Goal: Task Accomplishment & Management: Manage account settings

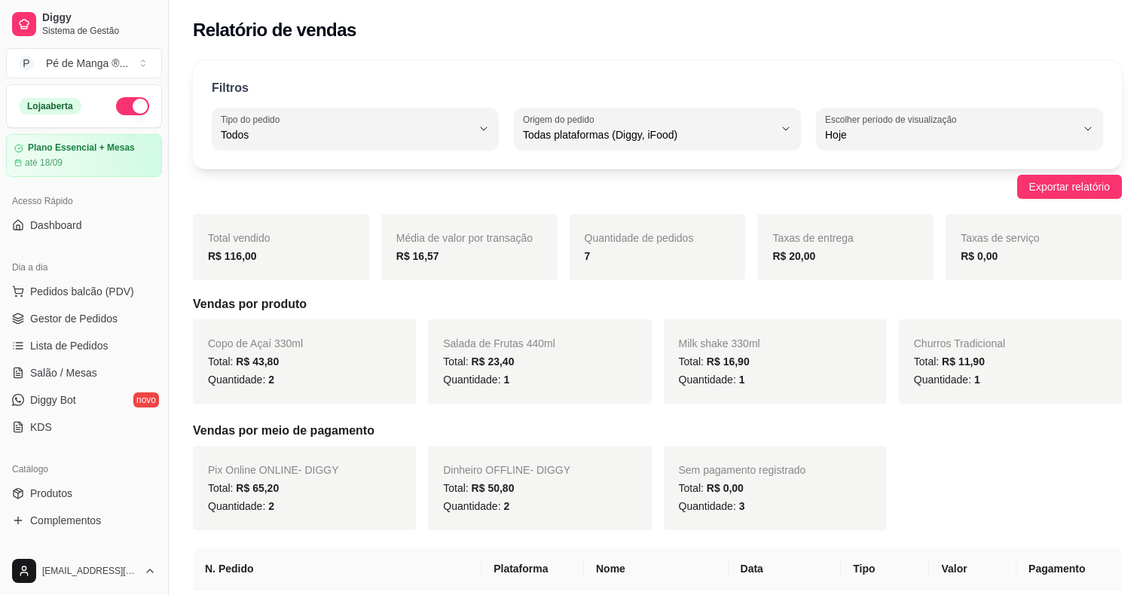
select select "ALL"
select select "0"
click at [97, 323] on span "Gestor de Pedidos" at bounding box center [73, 318] width 87 height 15
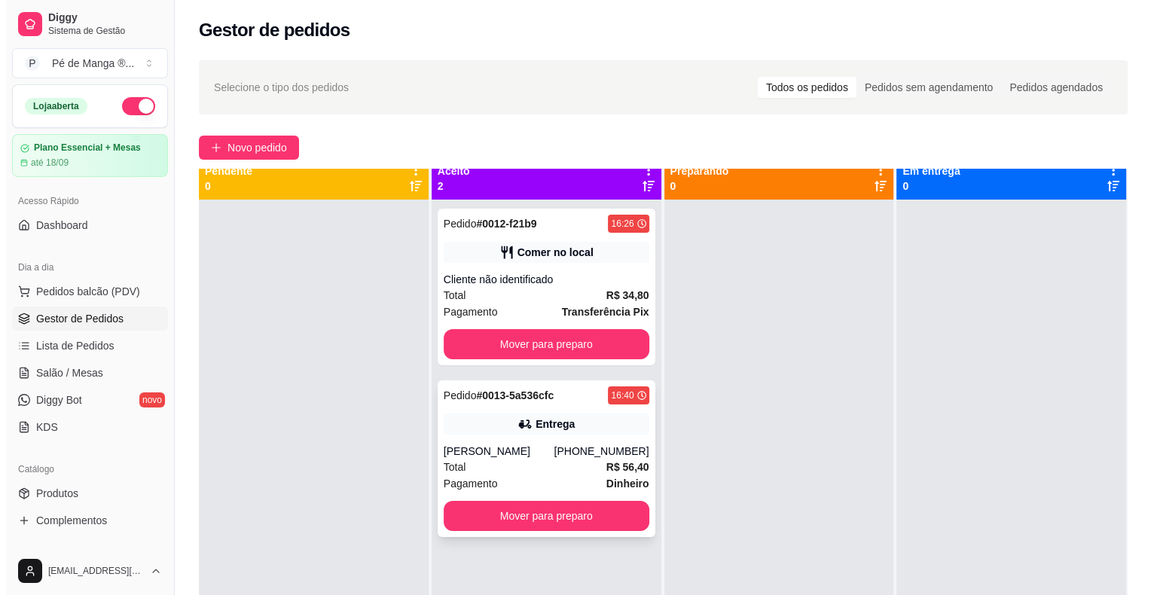
scroll to position [42, 0]
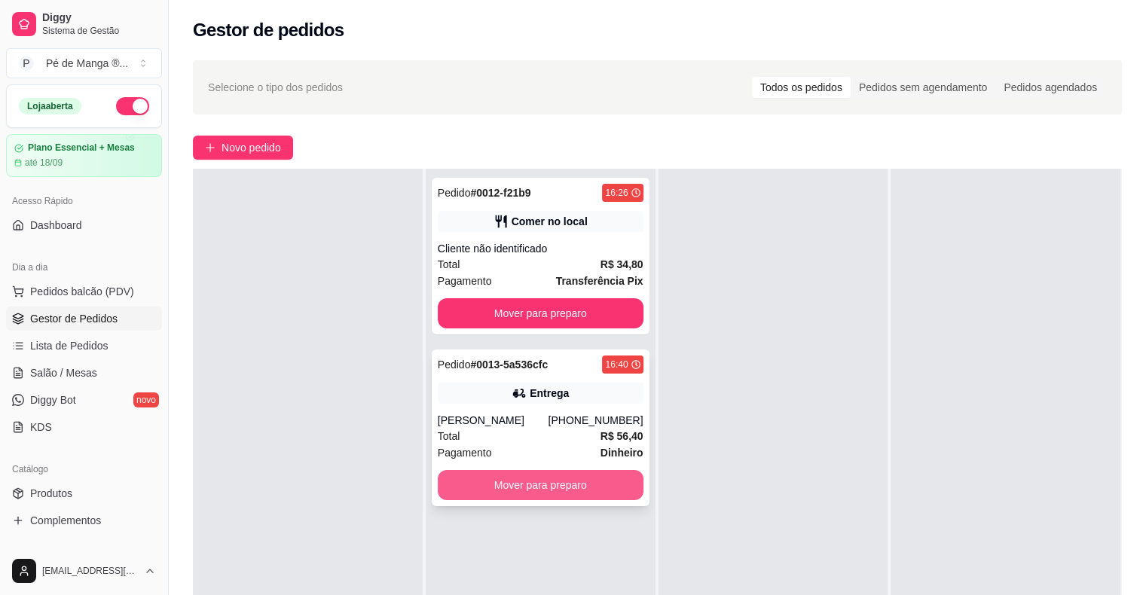
click at [588, 493] on button "Mover para preparo" at bounding box center [541, 485] width 206 height 30
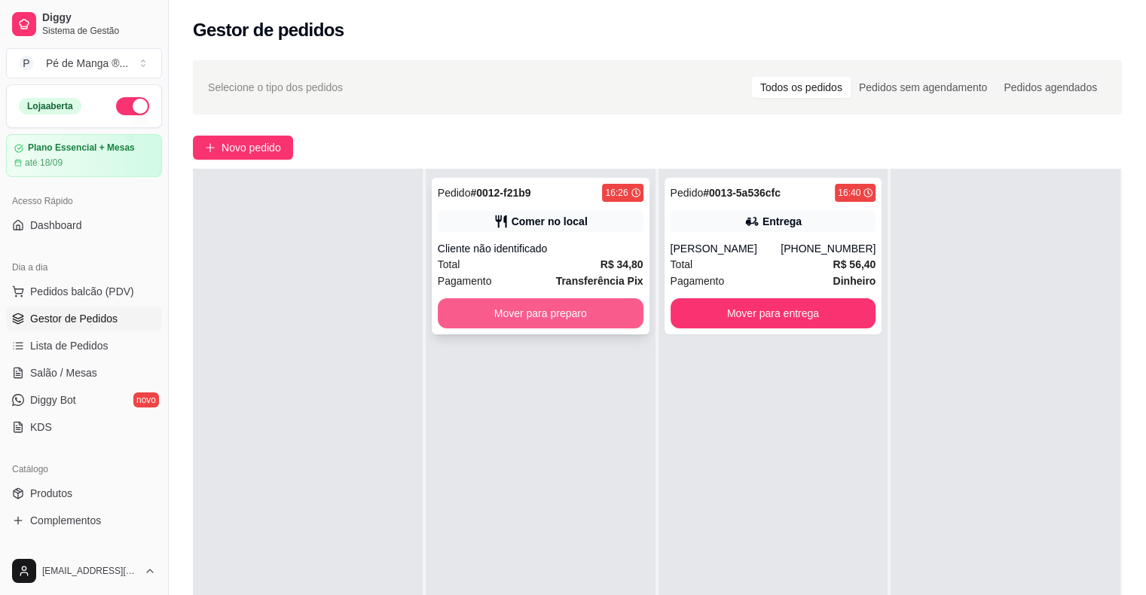
click at [574, 320] on button "Mover para preparo" at bounding box center [541, 313] width 206 height 30
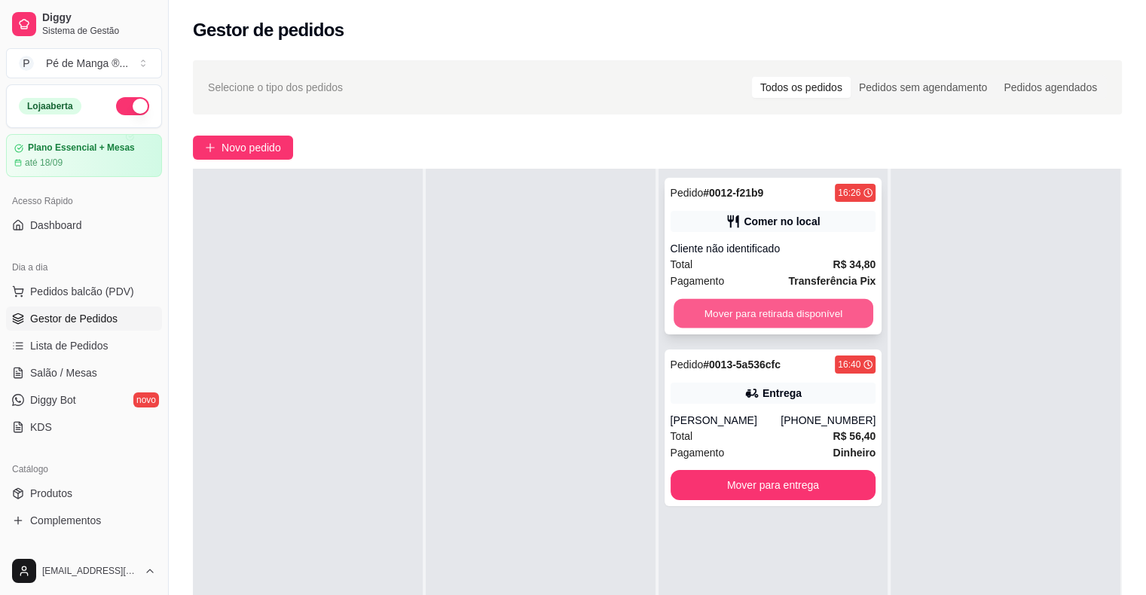
click at [820, 316] on button "Mover para retirada disponível" at bounding box center [774, 313] width 200 height 29
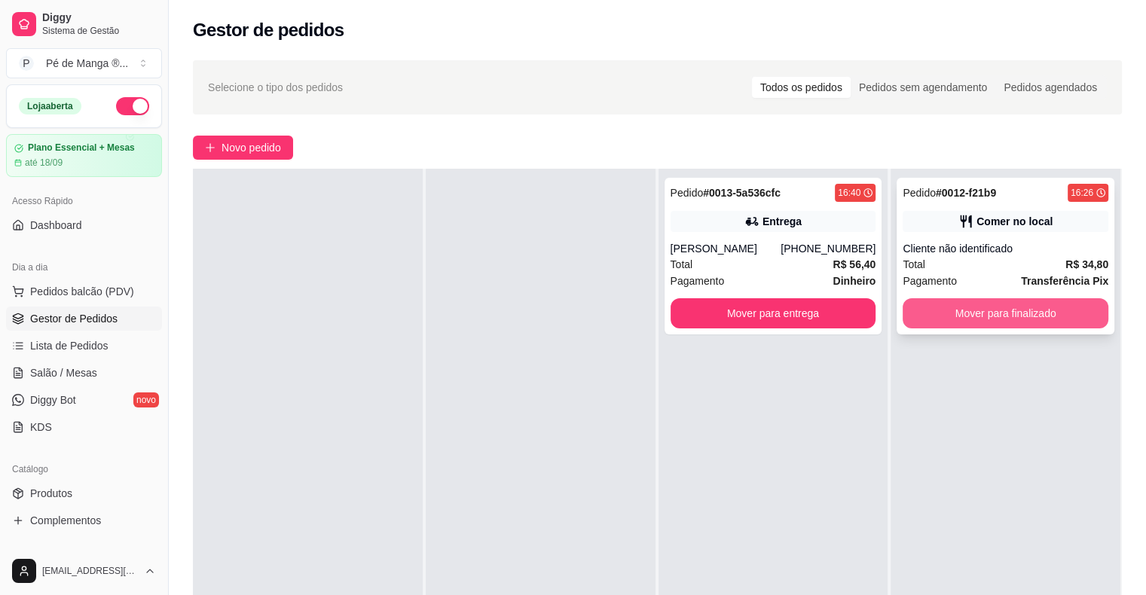
click at [974, 312] on button "Mover para finalizado" at bounding box center [1006, 313] width 206 height 30
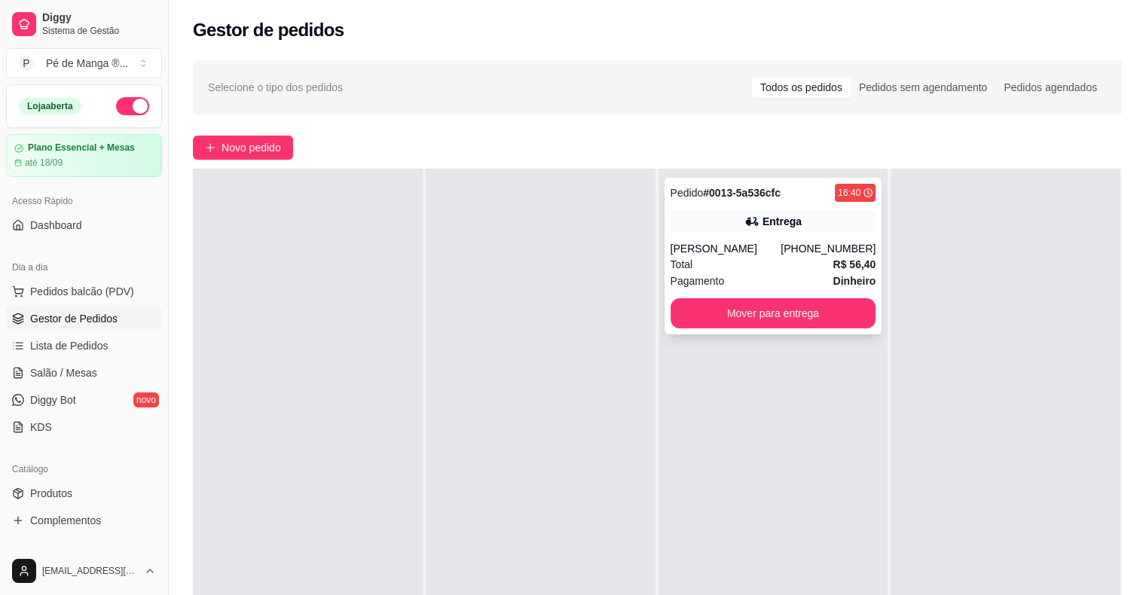
click at [856, 259] on strong "R$ 56,40" at bounding box center [854, 264] width 43 height 12
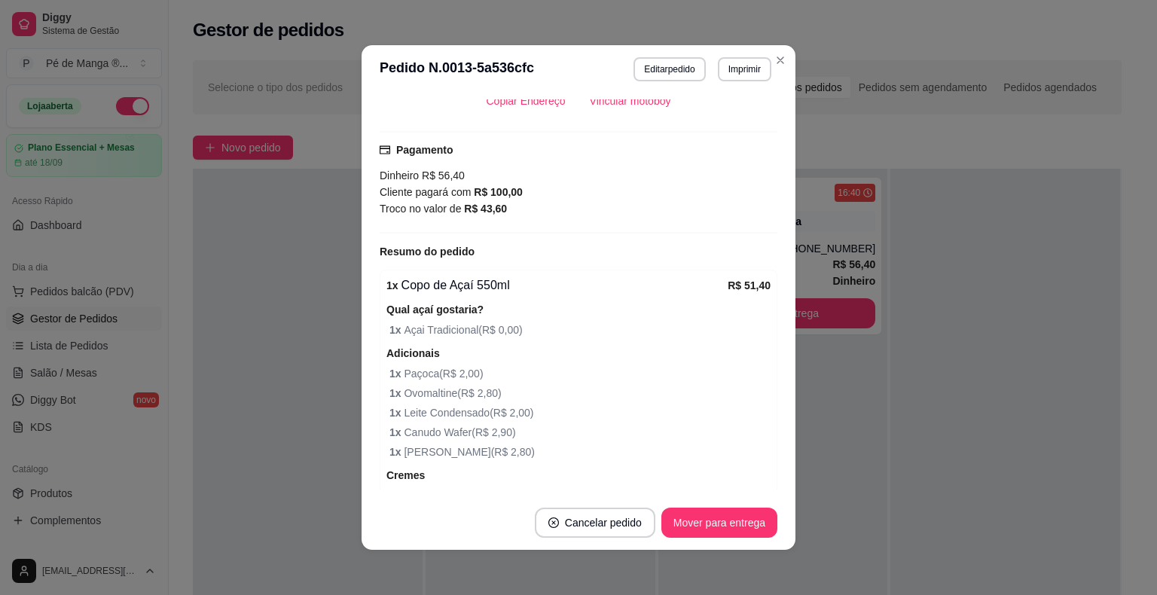
scroll to position [0, 0]
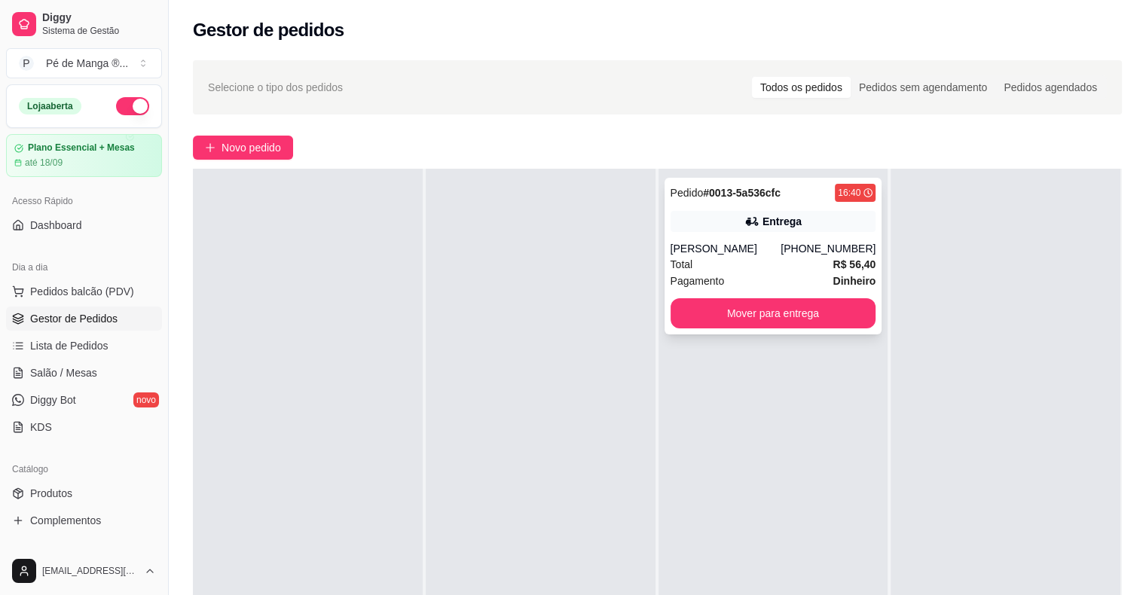
click at [751, 267] on div "Total R$ 56,40" at bounding box center [774, 264] width 206 height 17
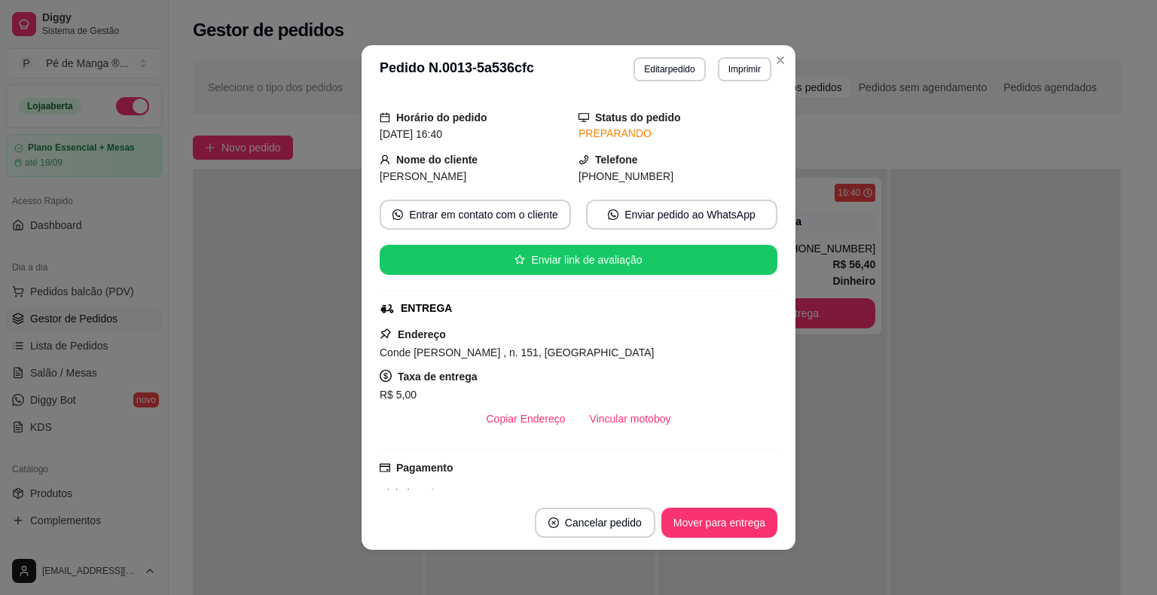
scroll to position [75, 0]
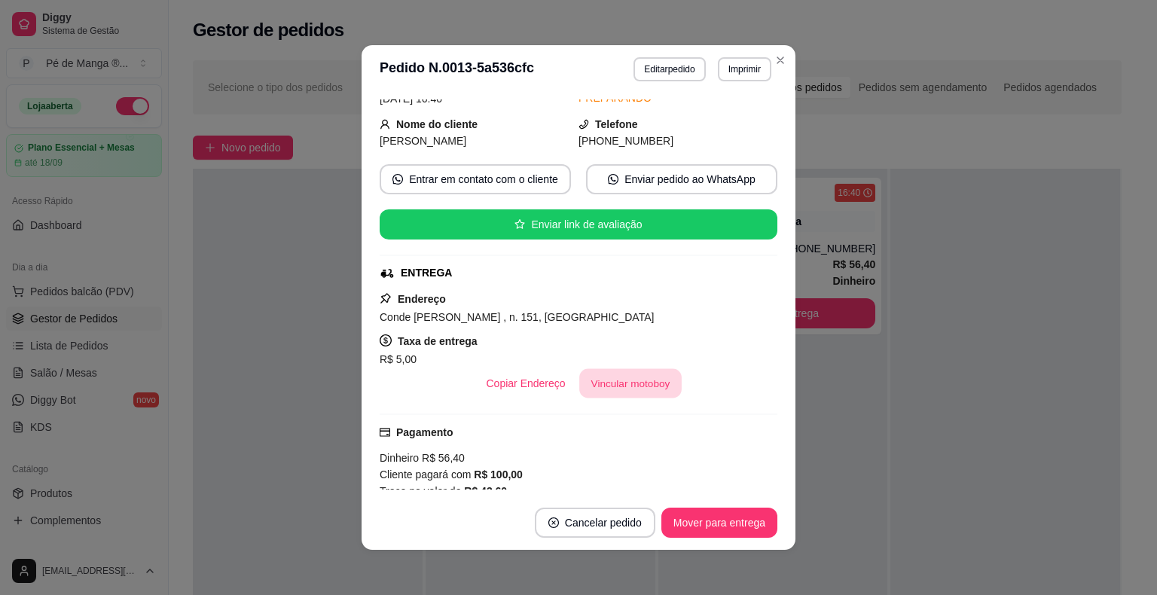
click at [627, 388] on button "Vincular motoboy" at bounding box center [630, 383] width 102 height 29
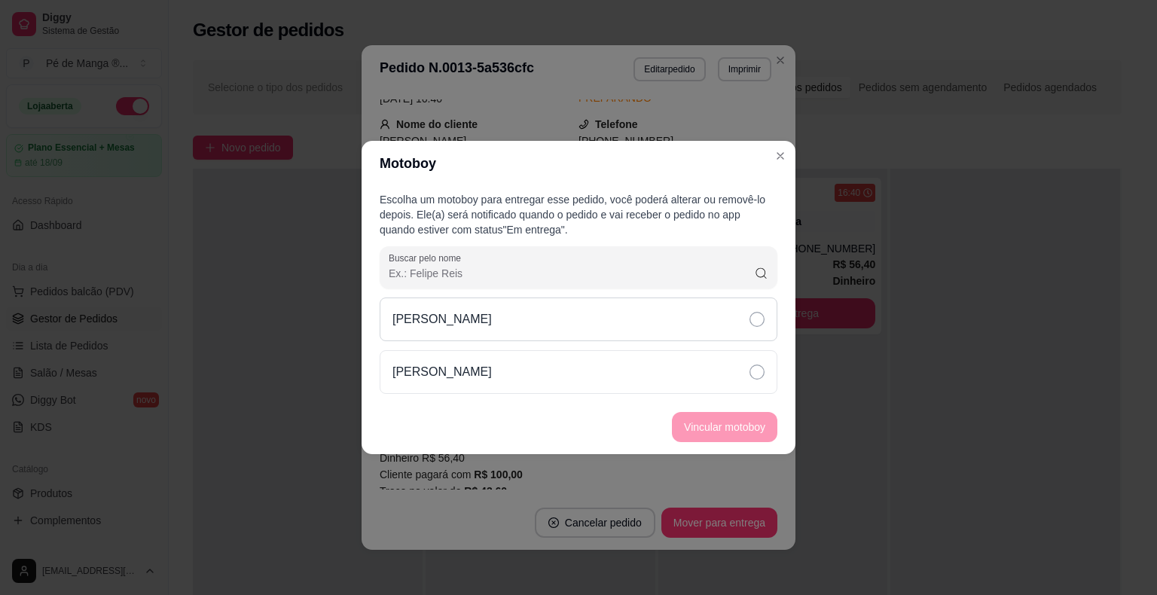
click at [753, 310] on div "[PERSON_NAME]" at bounding box center [579, 320] width 398 height 44
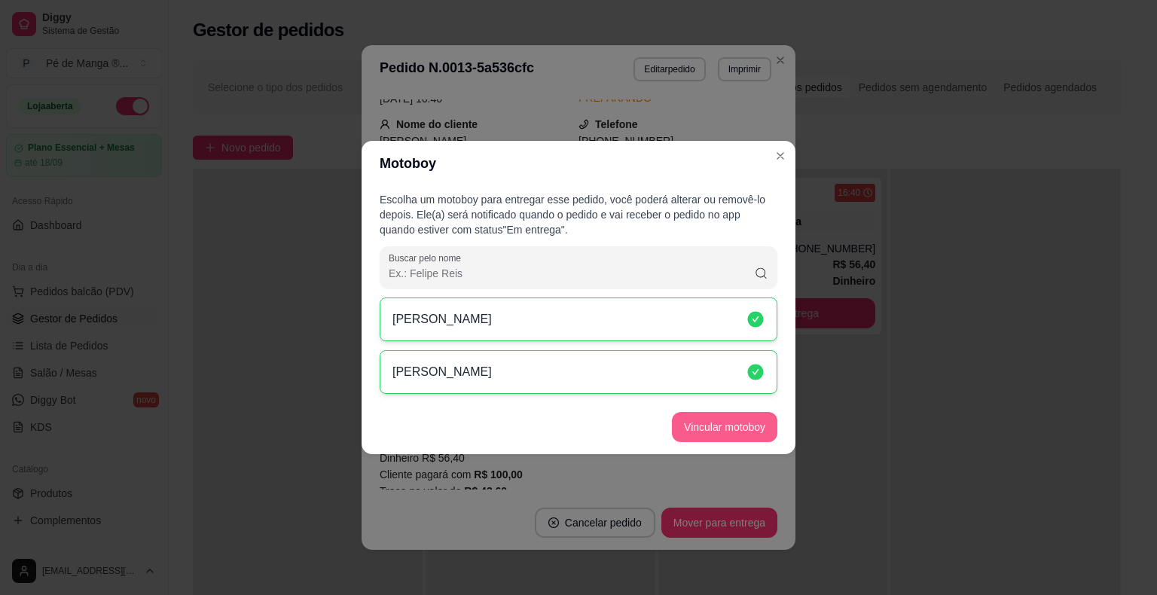
click at [750, 433] on button "Vincular motoboy" at bounding box center [724, 427] width 105 height 30
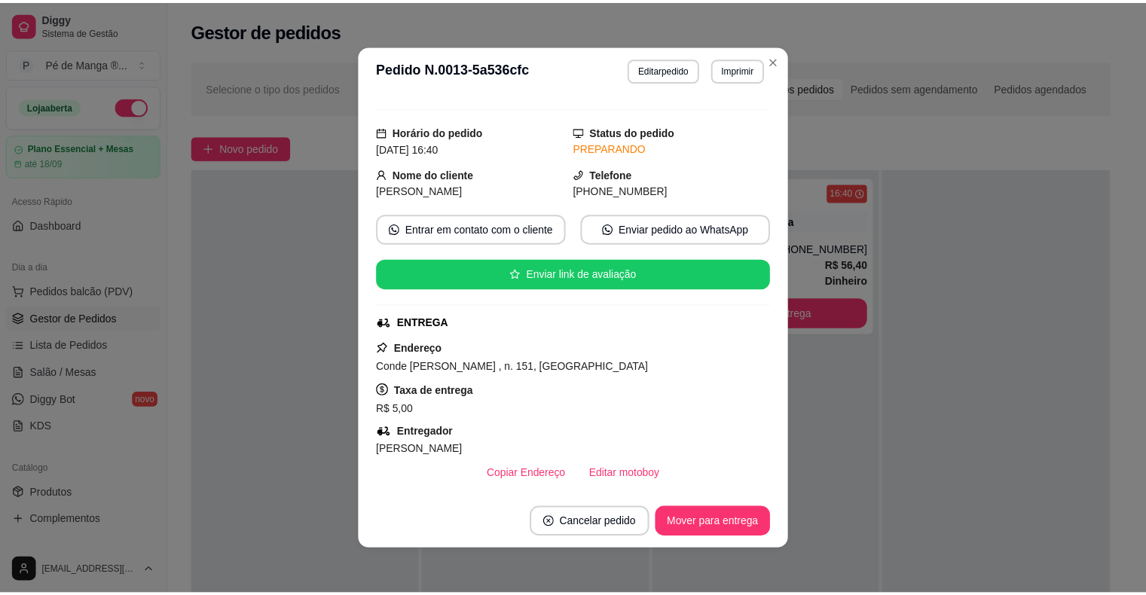
scroll to position [0, 0]
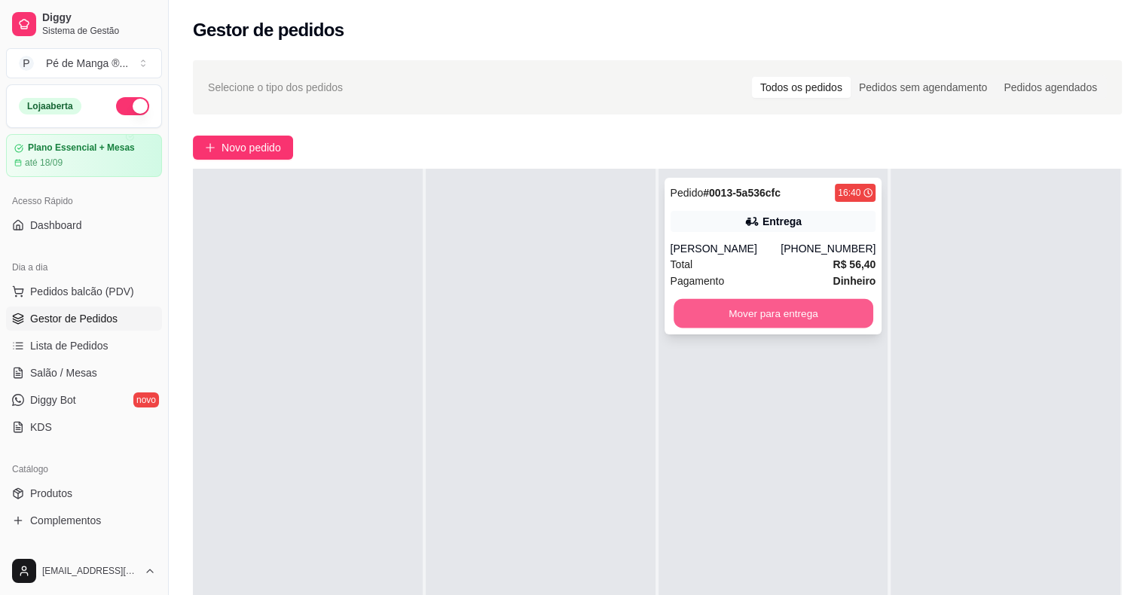
click at [788, 320] on button "Mover para entrega" at bounding box center [774, 313] width 200 height 29
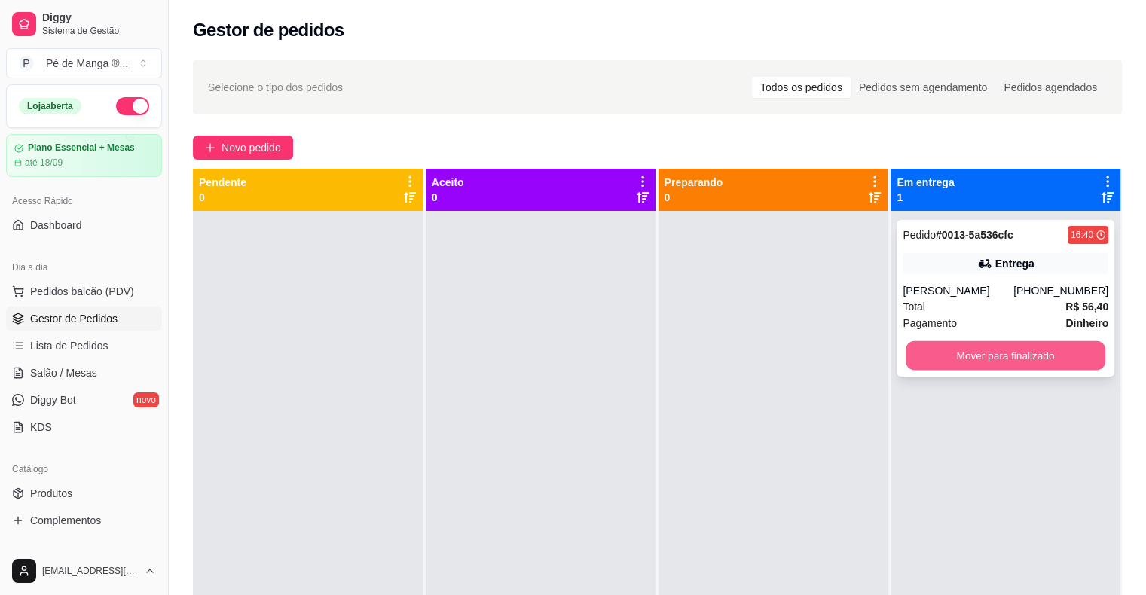
click at [995, 356] on button "Mover para finalizado" at bounding box center [1006, 355] width 200 height 29
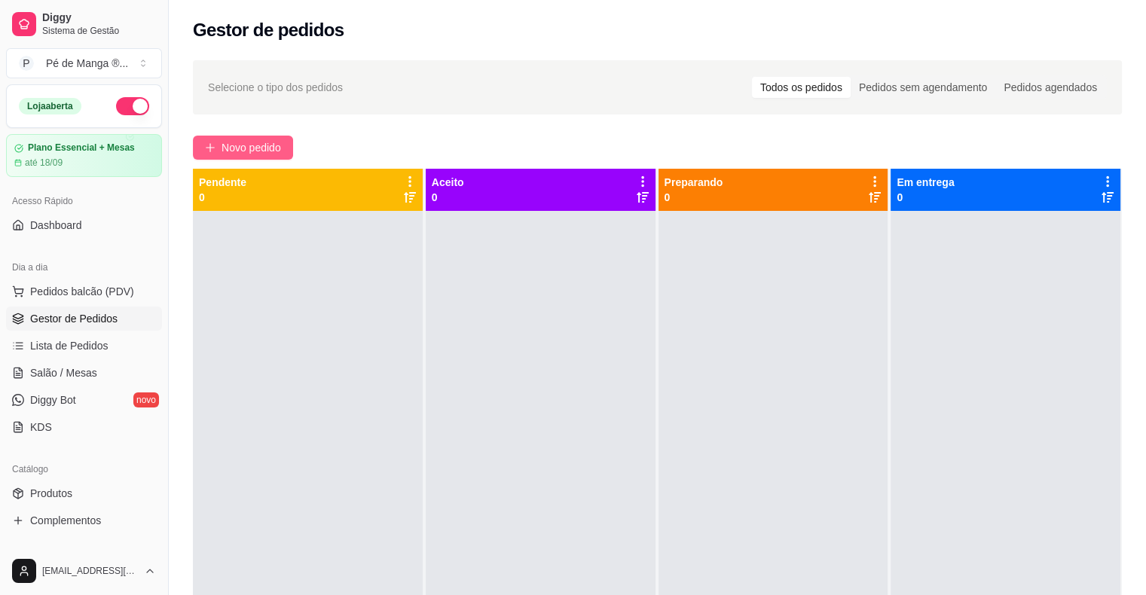
click at [274, 146] on span "Novo pedido" at bounding box center [252, 147] width 60 height 17
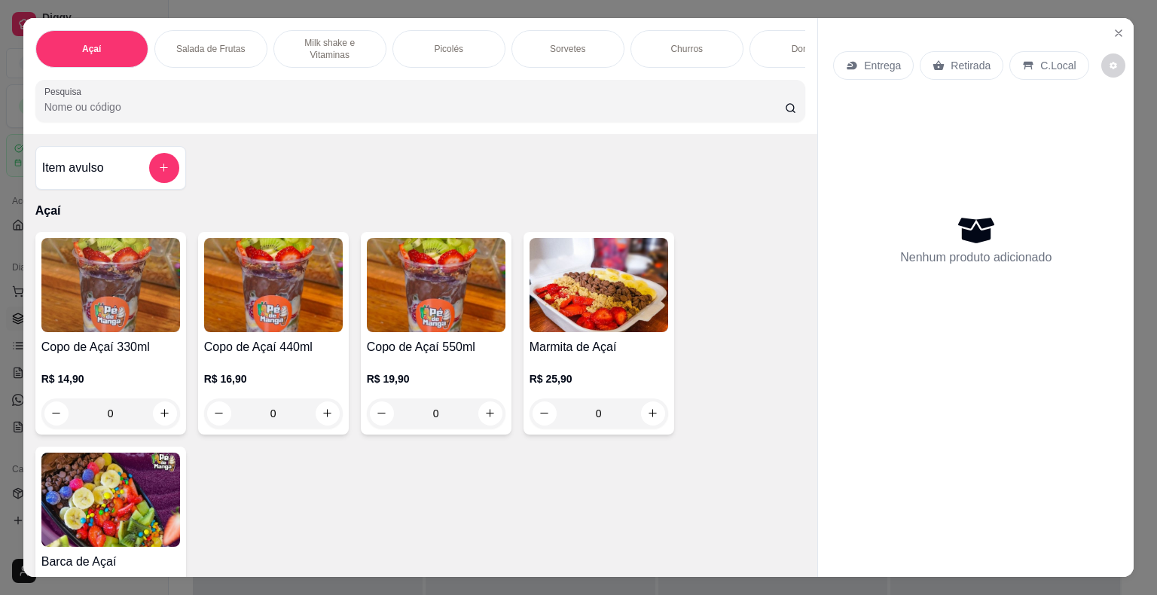
click at [133, 347] on h4 "Copo de Açaí 330ml" at bounding box center [110, 347] width 139 height 18
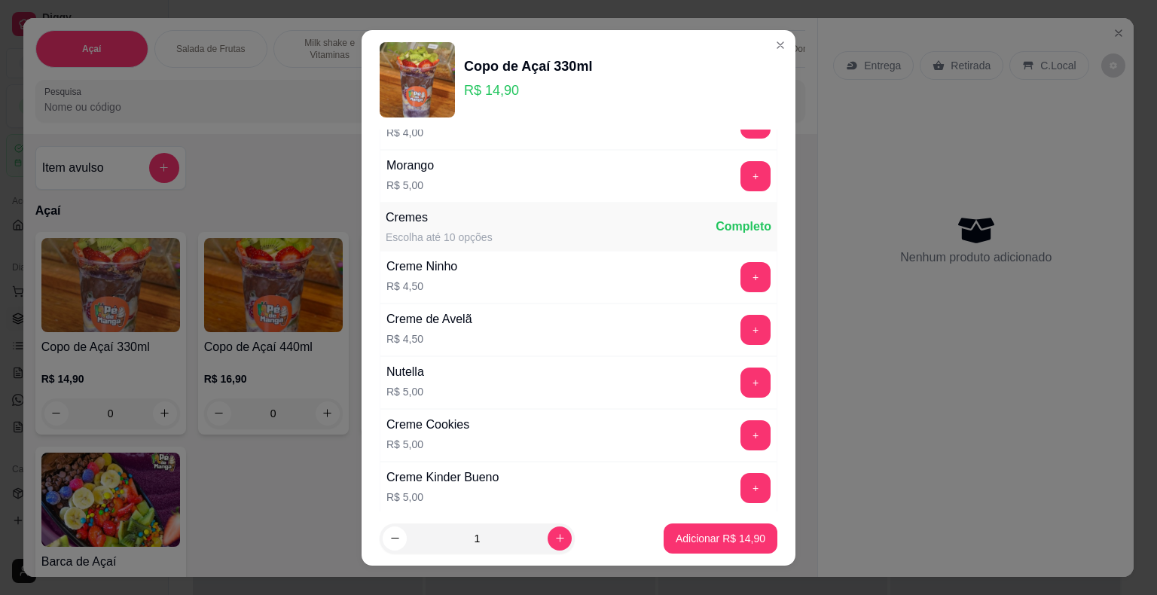
scroll to position [1270, 0]
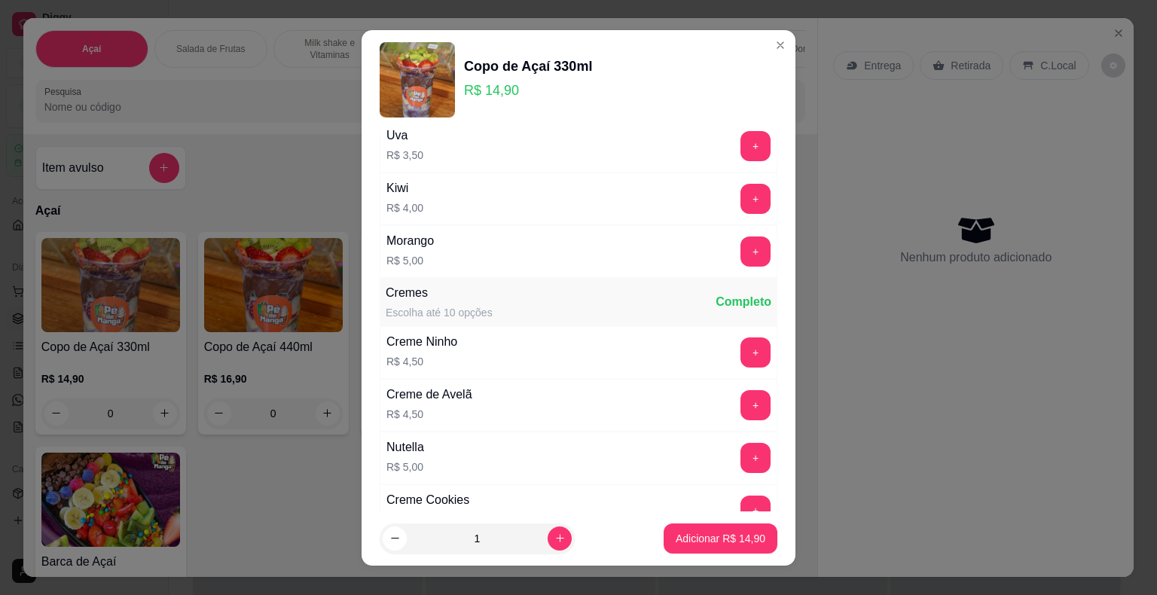
click at [715, 226] on div "Morango R$ 5,00 +" at bounding box center [579, 251] width 398 height 53
click at [741, 247] on button "+" at bounding box center [755, 251] width 29 height 29
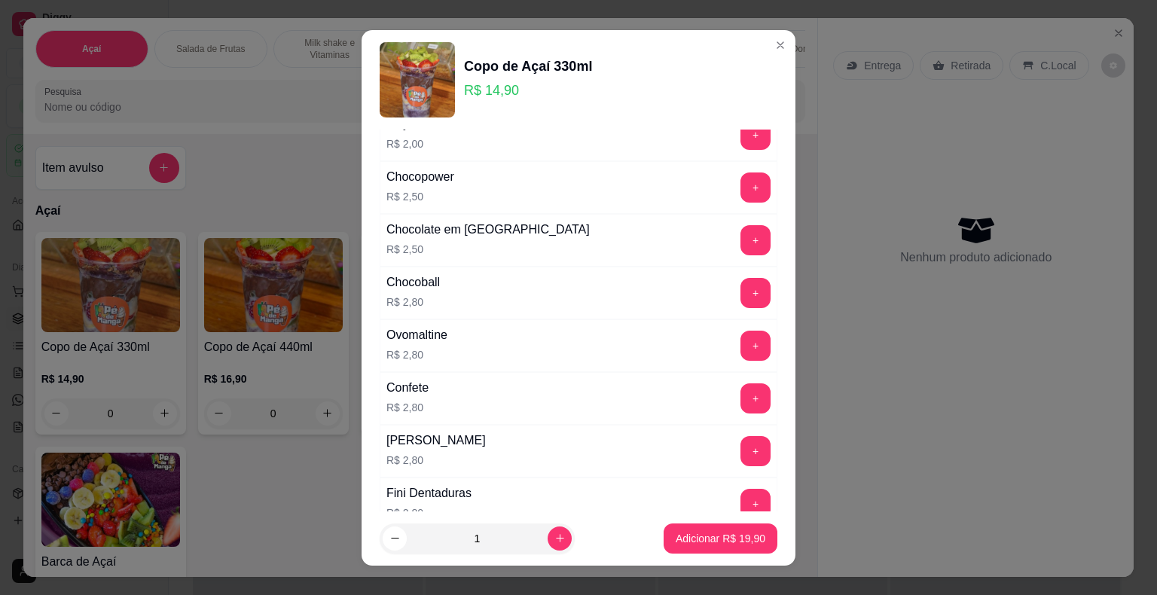
scroll to position [893, 0]
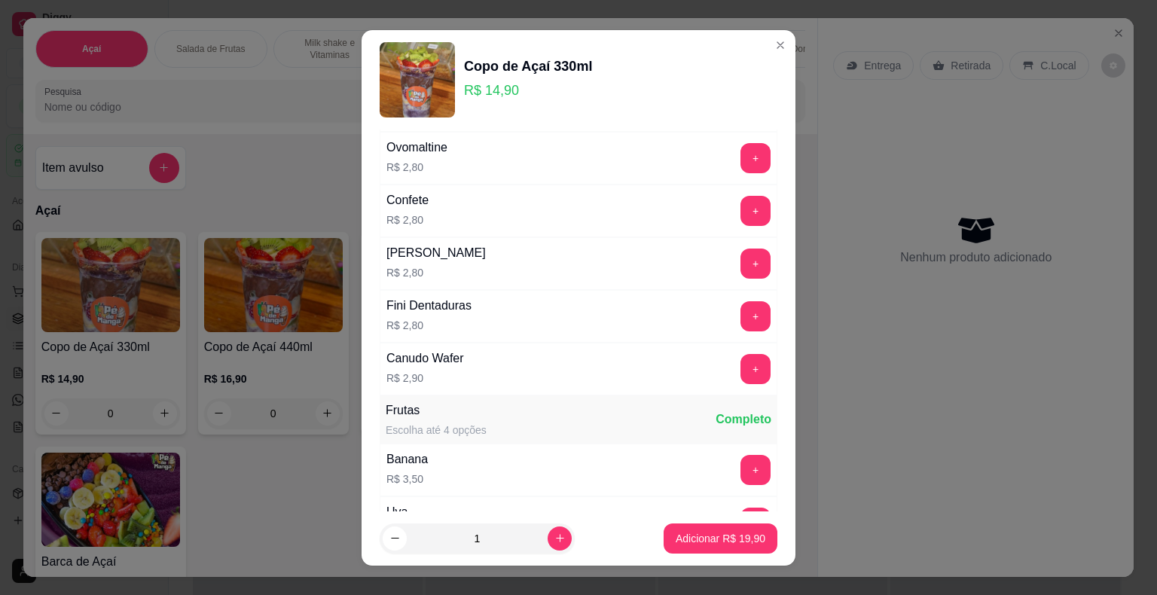
click at [744, 264] on div "+" at bounding box center [756, 264] width 42 height 30
click at [741, 263] on button "+" at bounding box center [755, 263] width 29 height 29
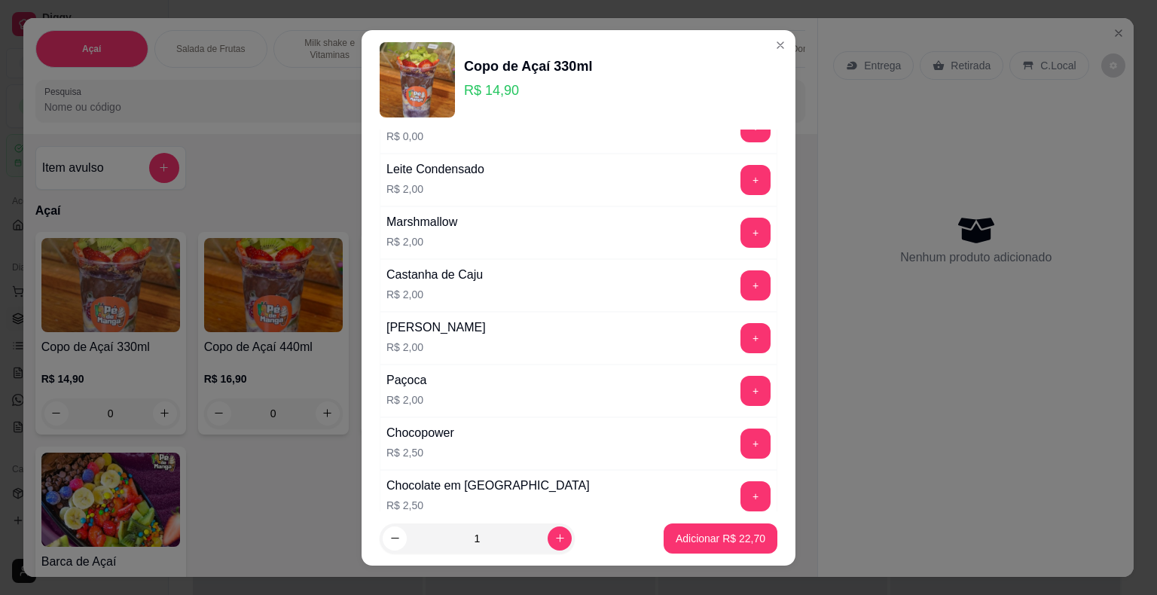
scroll to position [441, 0]
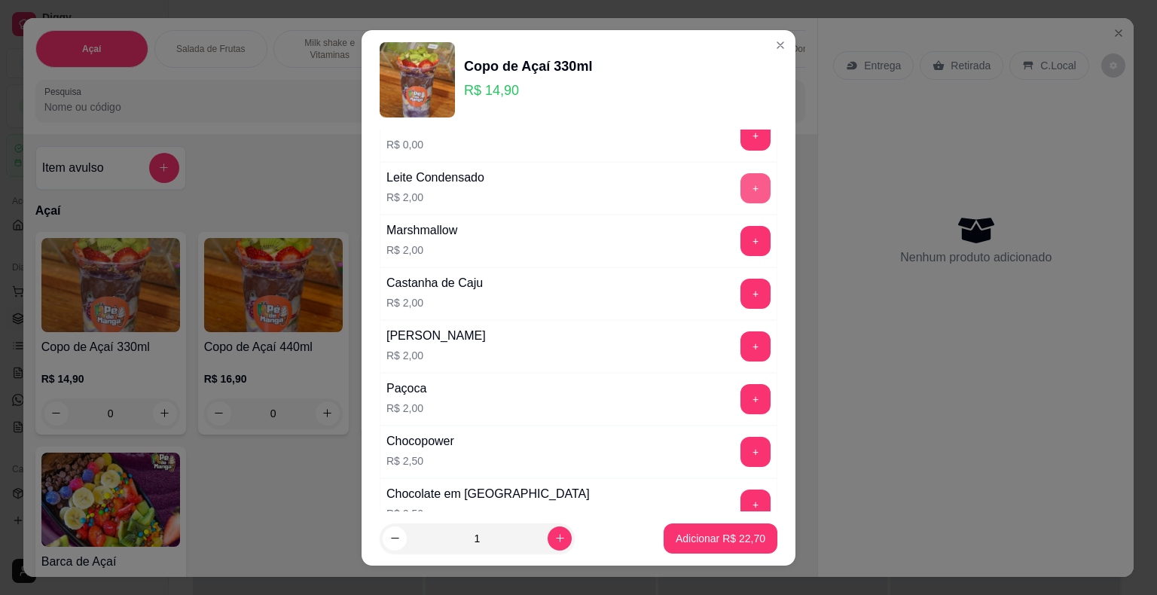
click at [741, 180] on button "+" at bounding box center [756, 188] width 30 height 30
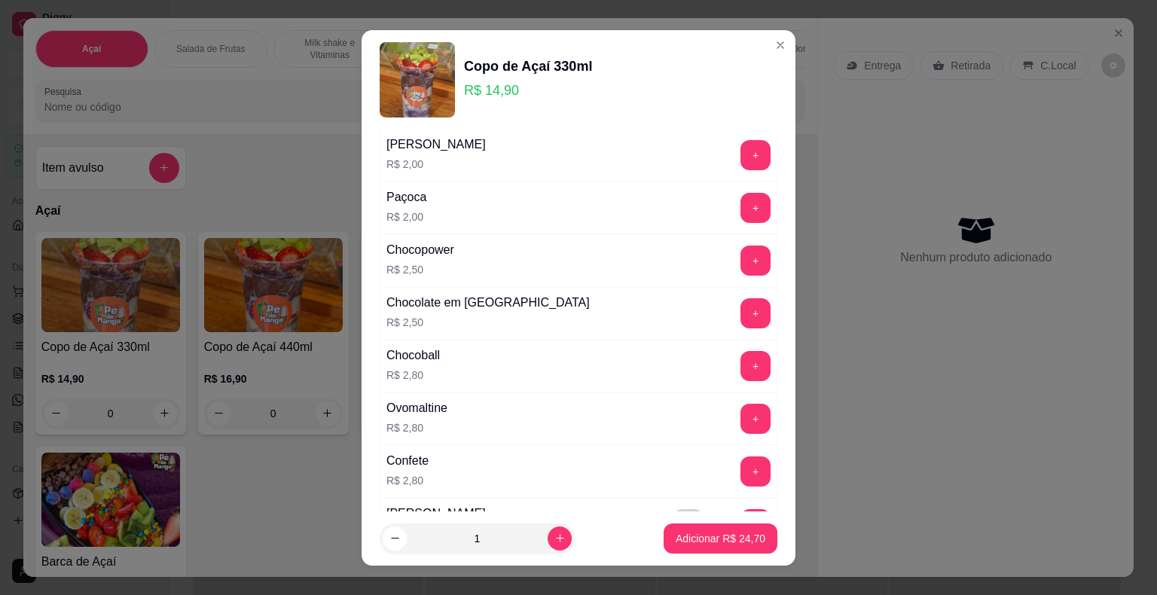
scroll to position [742, 0]
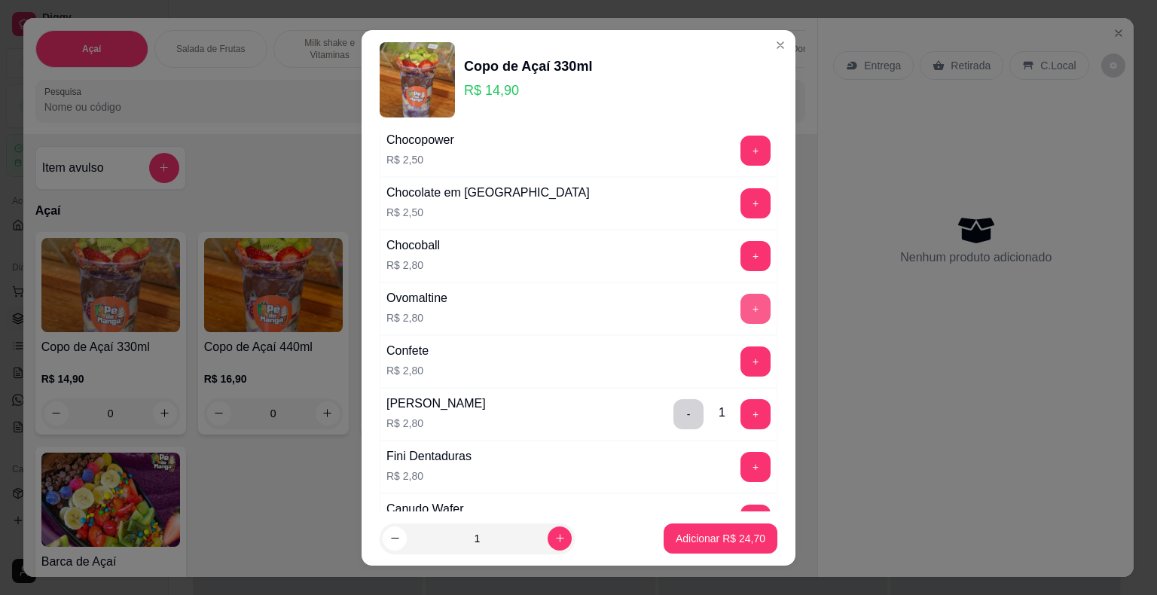
click at [741, 302] on button "+" at bounding box center [756, 309] width 30 height 30
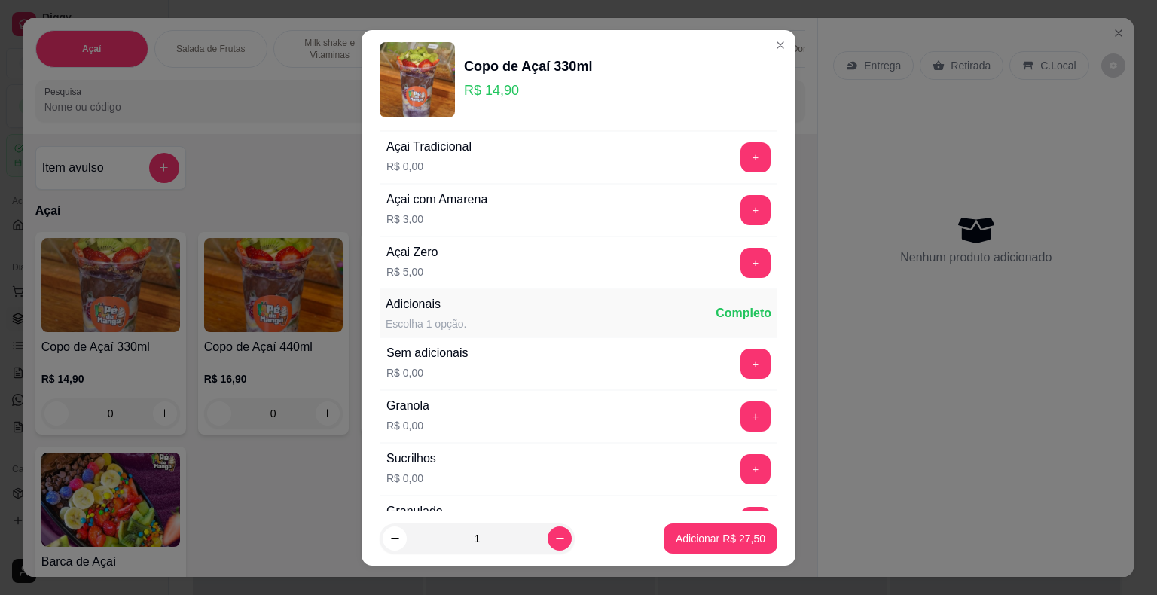
scroll to position [0, 0]
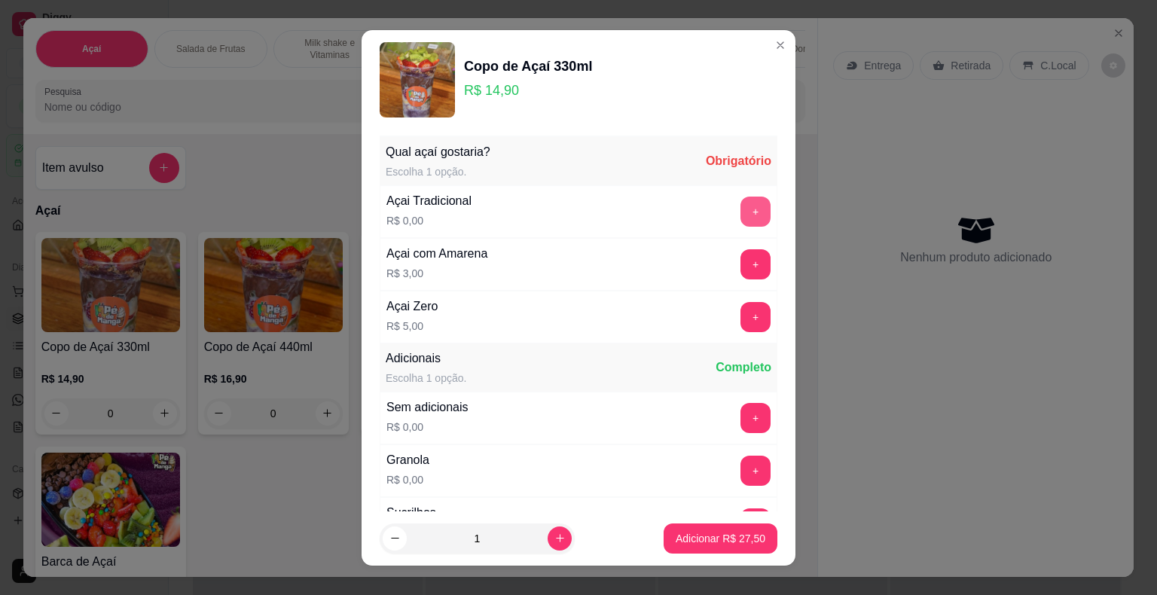
click at [741, 216] on button "+" at bounding box center [756, 212] width 30 height 30
click at [702, 536] on p "Adicionar R$ 27,50" at bounding box center [721, 538] width 90 height 15
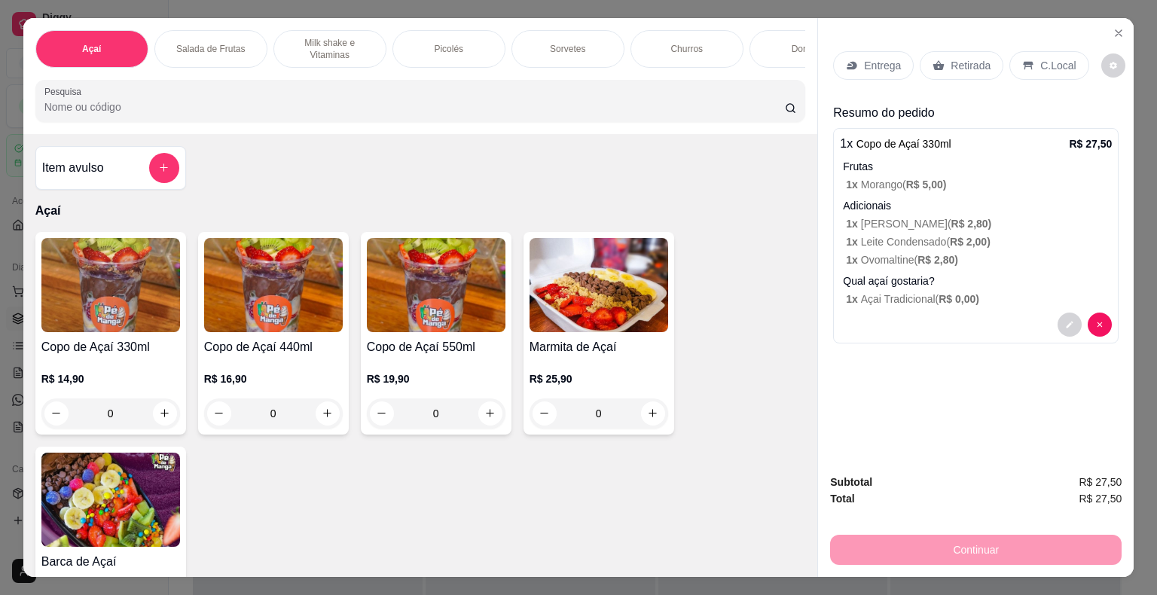
drag, startPoint x: 909, startPoint y: 228, endPoint x: 1032, endPoint y: 252, distance: 125.2
click at [1032, 252] on p "1 x Ovomaltine ( R$ 2,80 )" at bounding box center [979, 259] width 266 height 15
click at [466, 387] on p "R$ 19,90" at bounding box center [436, 378] width 139 height 15
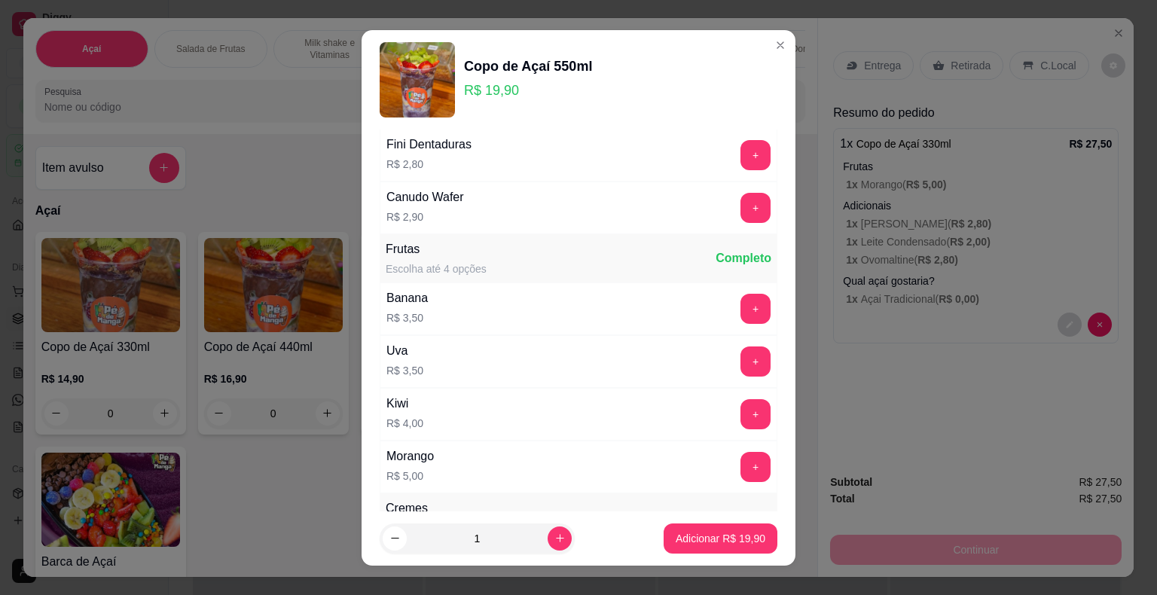
scroll to position [1055, 0]
click at [741, 457] on button "+" at bounding box center [755, 465] width 29 height 29
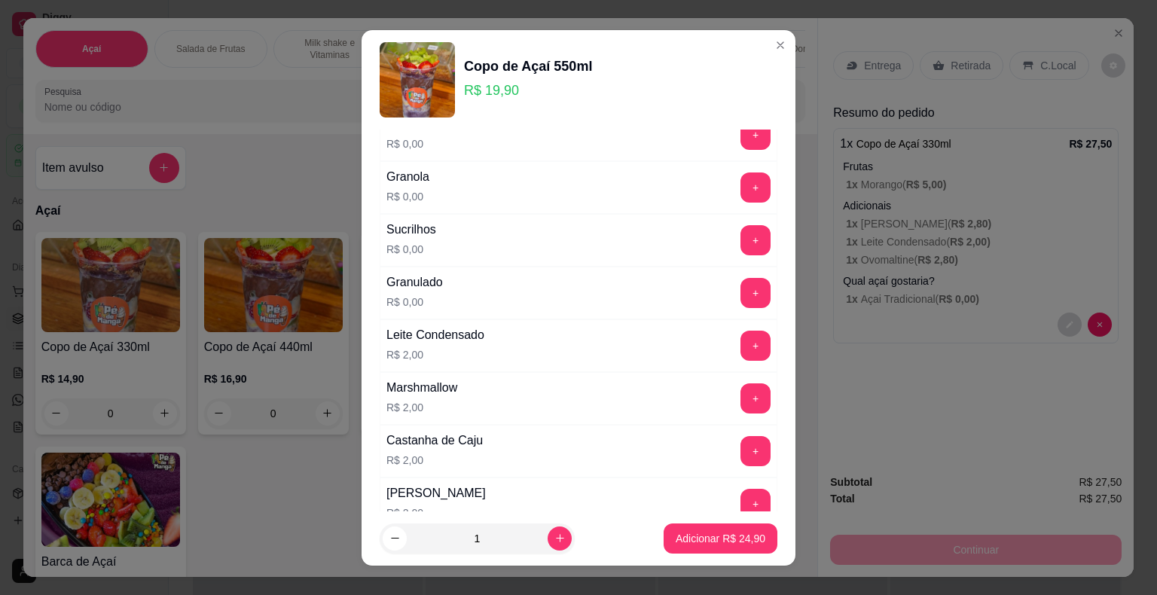
scroll to position [301, 0]
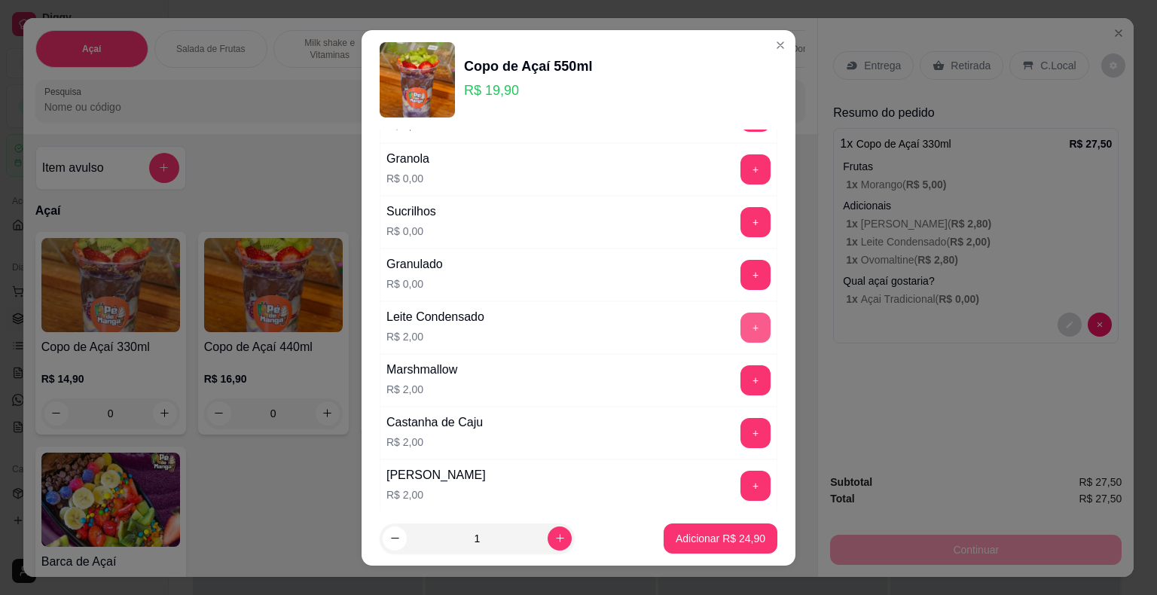
click at [741, 330] on button "+" at bounding box center [756, 328] width 30 height 30
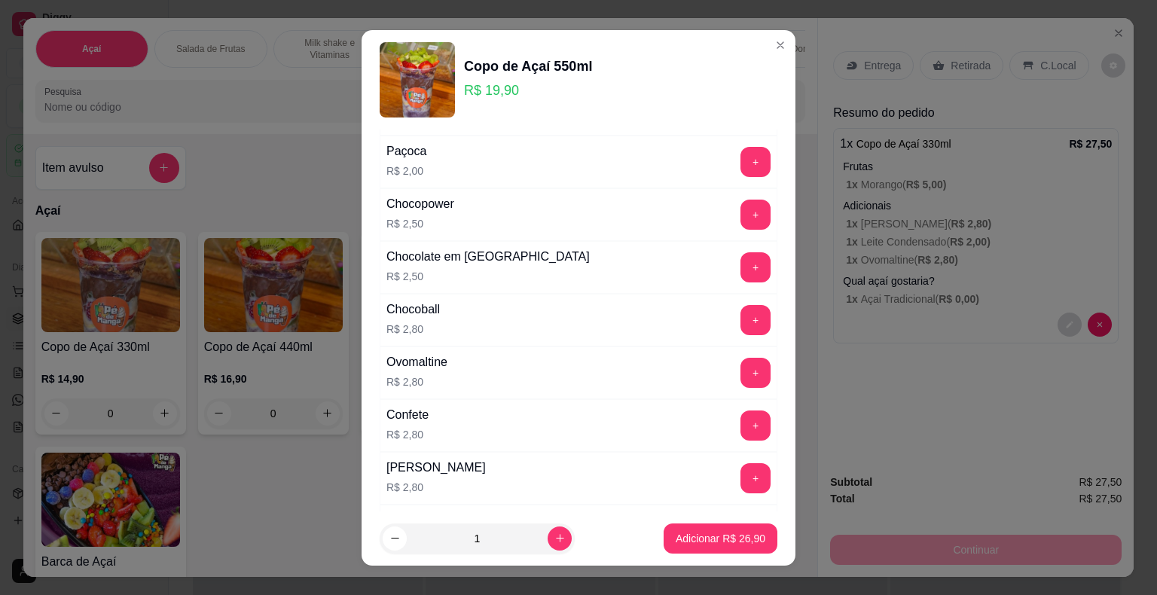
scroll to position [753, 0]
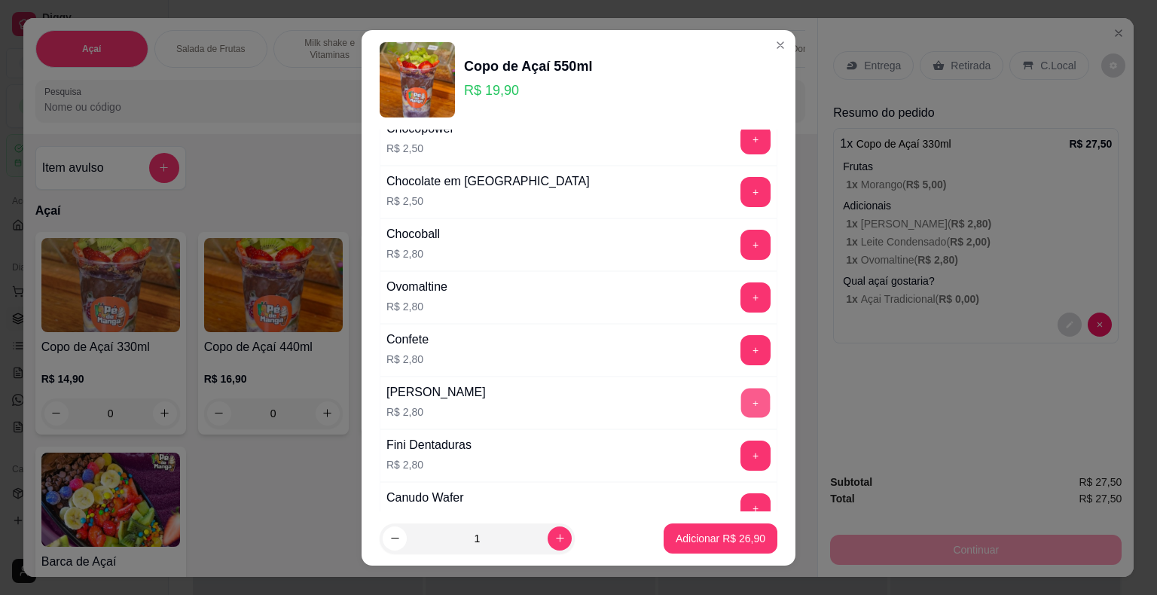
click at [741, 402] on button "+" at bounding box center [755, 402] width 29 height 29
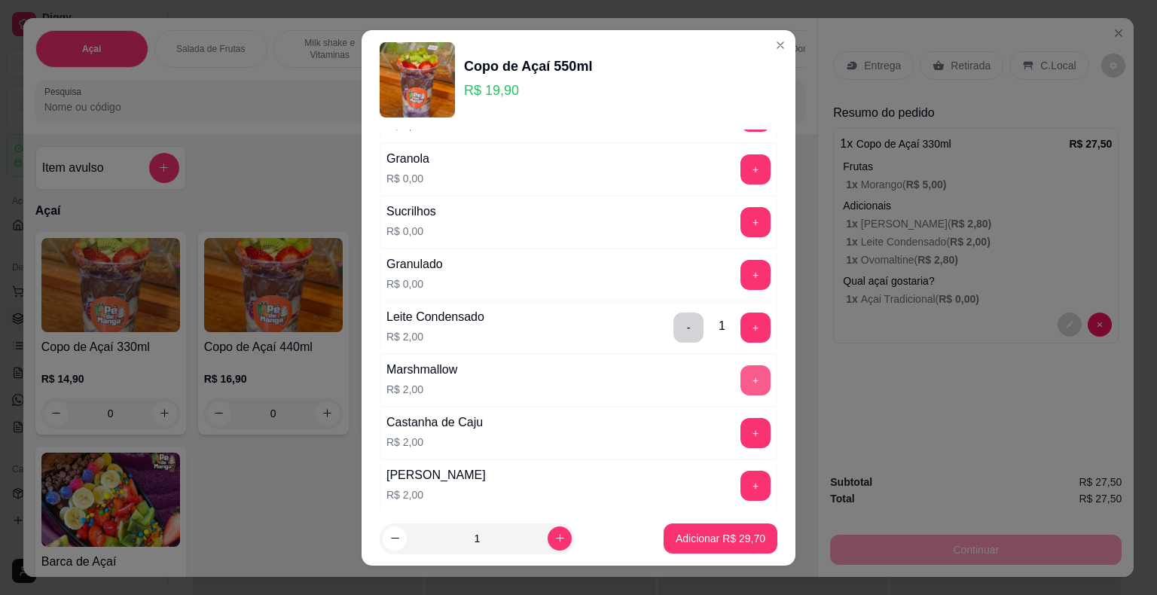
scroll to position [0, 0]
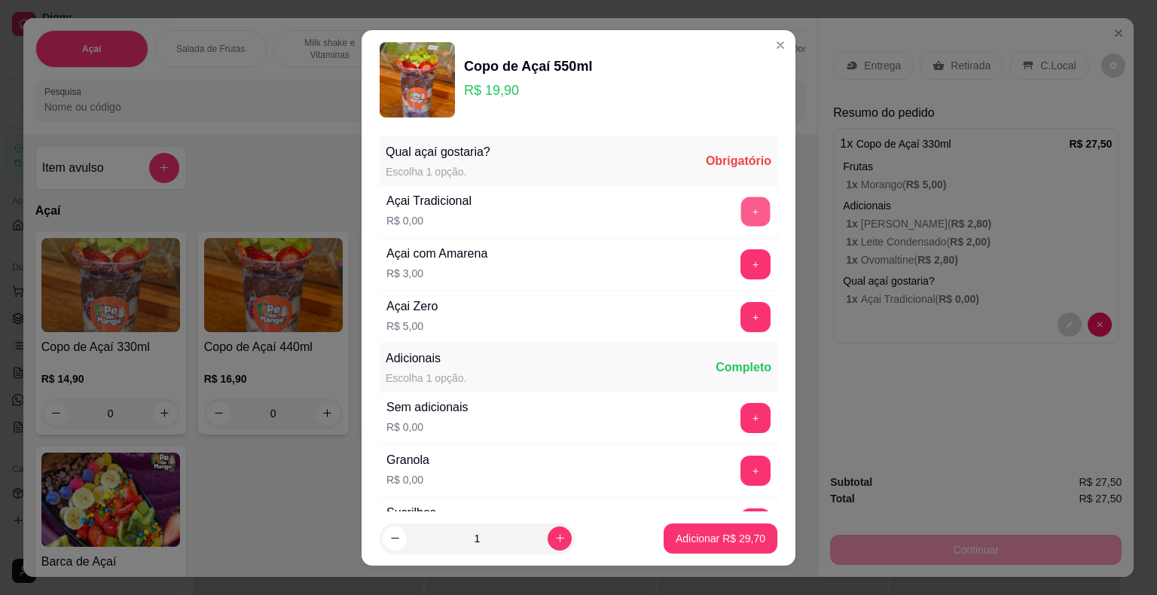
click at [741, 210] on button "+" at bounding box center [755, 211] width 29 height 29
click at [689, 530] on button "Adicionar R$ 29,70" at bounding box center [720, 538] width 111 height 29
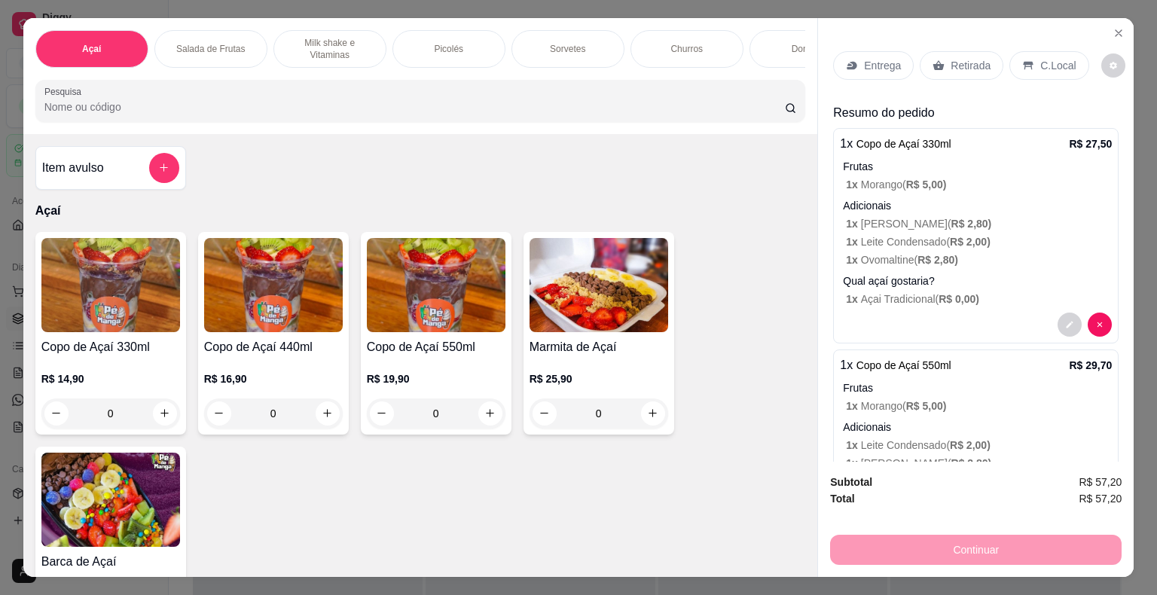
click at [848, 61] on icon at bounding box center [853, 65] width 10 height 8
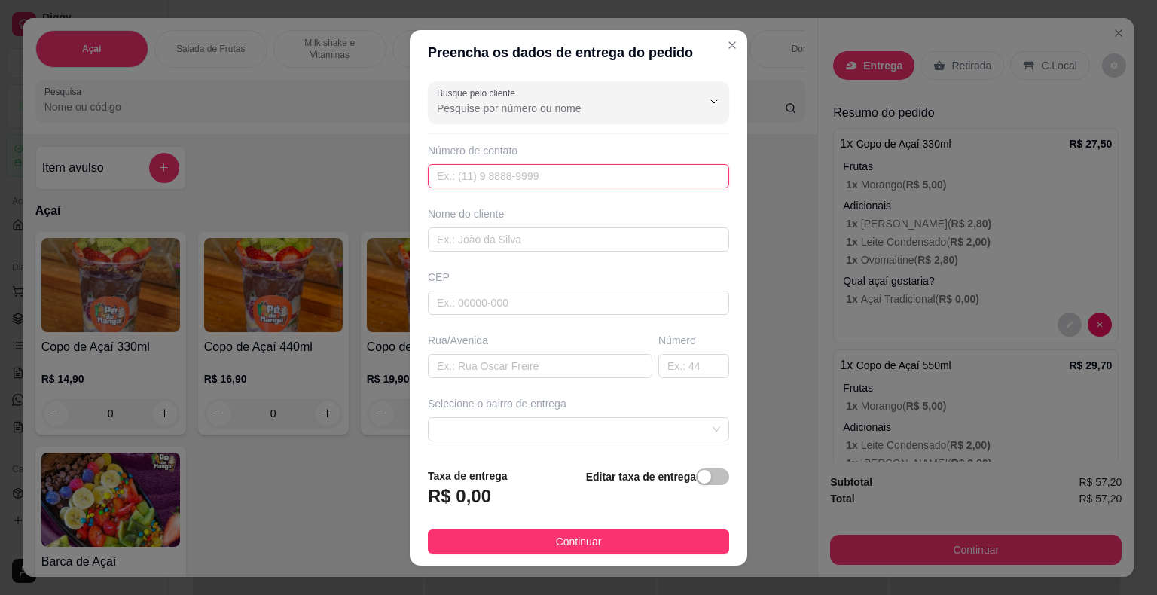
click at [591, 178] on input "text" at bounding box center [578, 176] width 301 height 24
type input "[PHONE_NUMBER]"
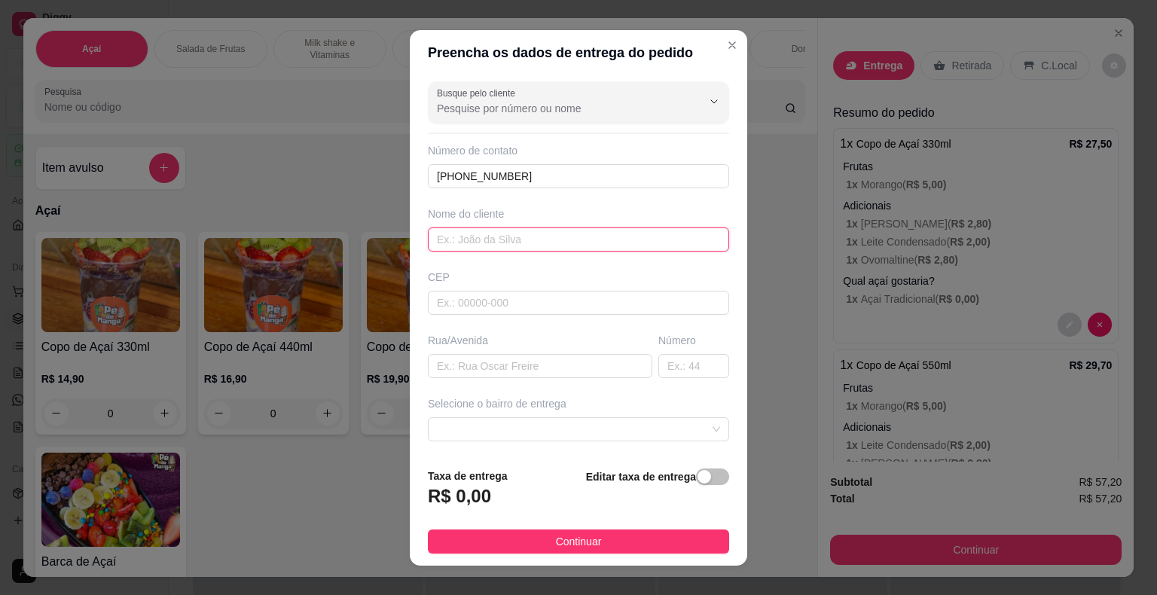
click at [552, 228] on input "text" at bounding box center [578, 240] width 301 height 24
type input "[PERSON_NAME]"
click at [539, 303] on input "text" at bounding box center [578, 303] width 301 height 24
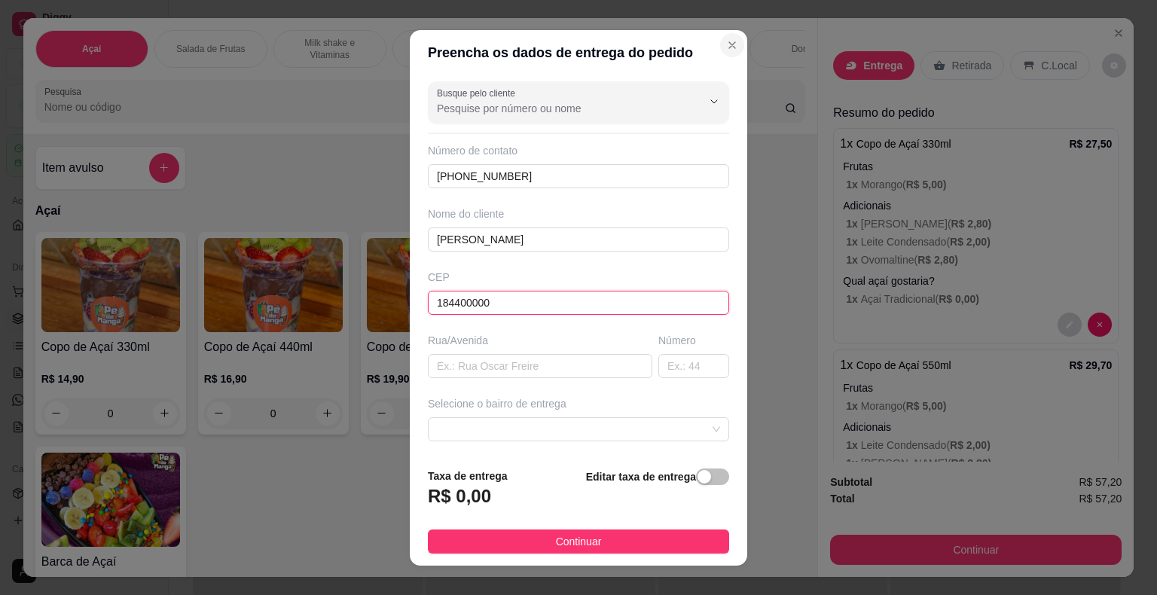
type input "184400000"
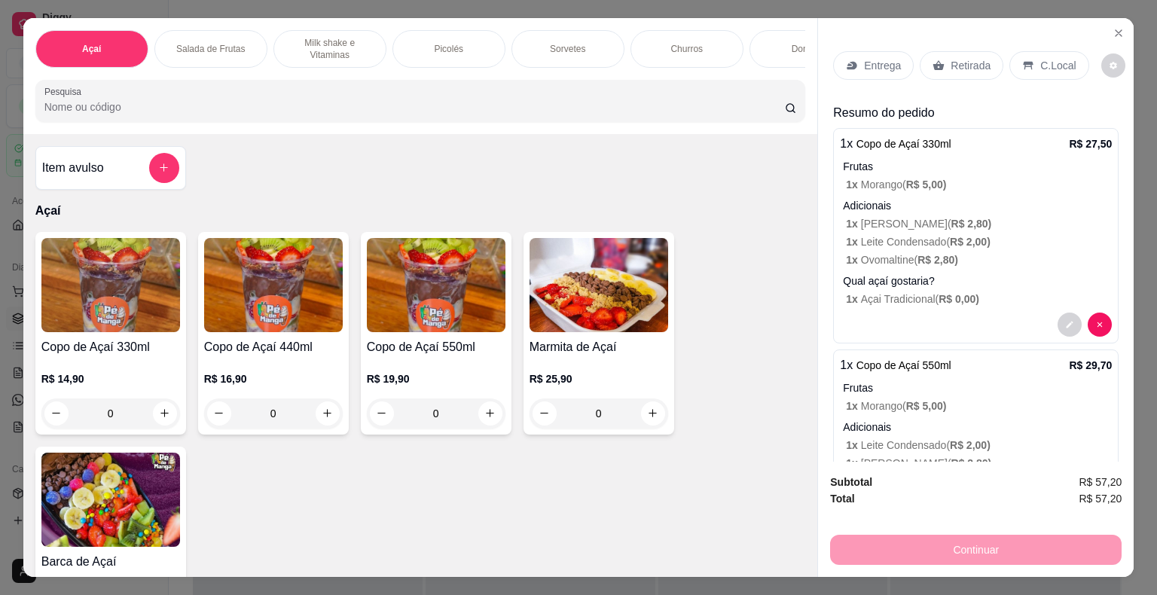
click at [951, 62] on p "Retirada" at bounding box center [971, 65] width 40 height 15
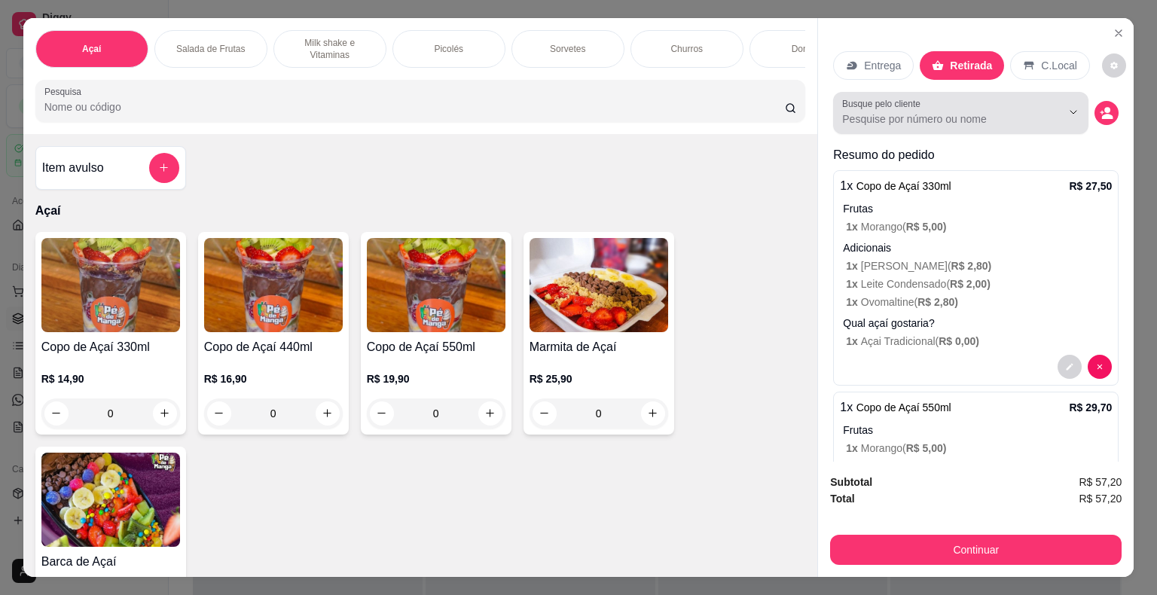
click at [957, 112] on input "Busque pelo cliente" at bounding box center [939, 119] width 195 height 15
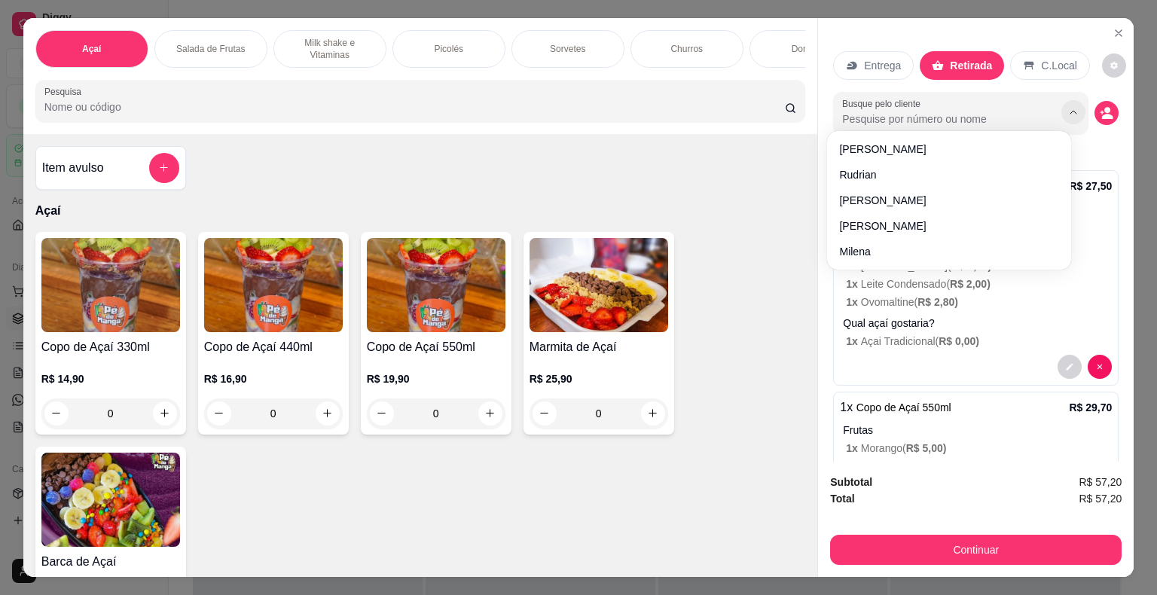
click at [1068, 107] on icon "Show suggestions" at bounding box center [1074, 112] width 12 height 12
click at [1100, 106] on icon "decrease-product-quantity" at bounding box center [1107, 113] width 14 height 14
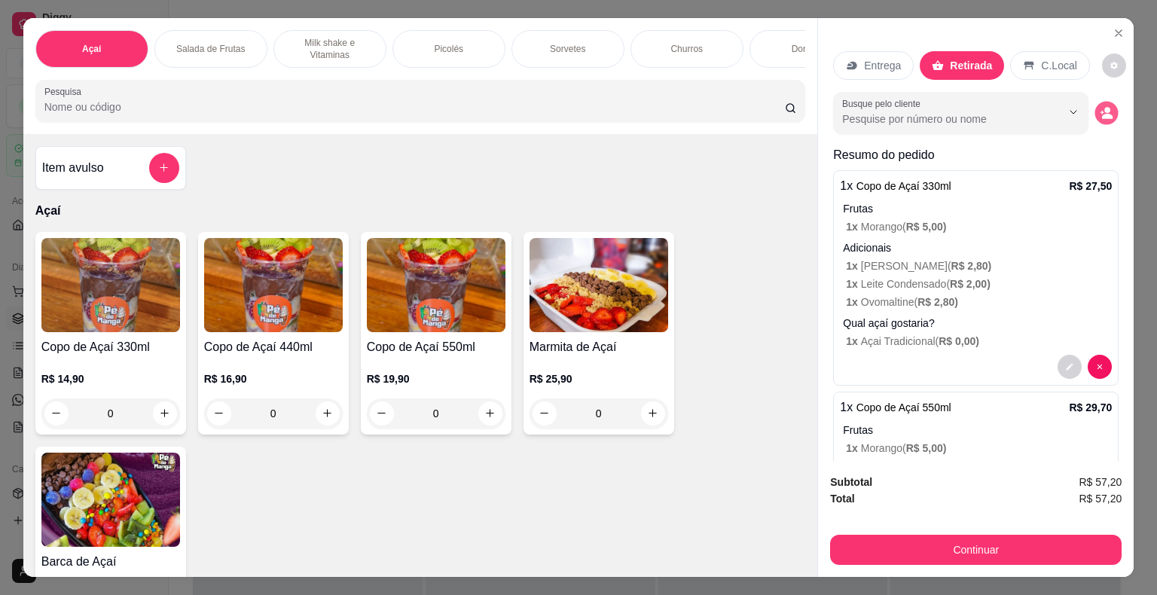
click at [1102, 114] on icon "decrease-product-quantity" at bounding box center [1107, 116] width 11 height 5
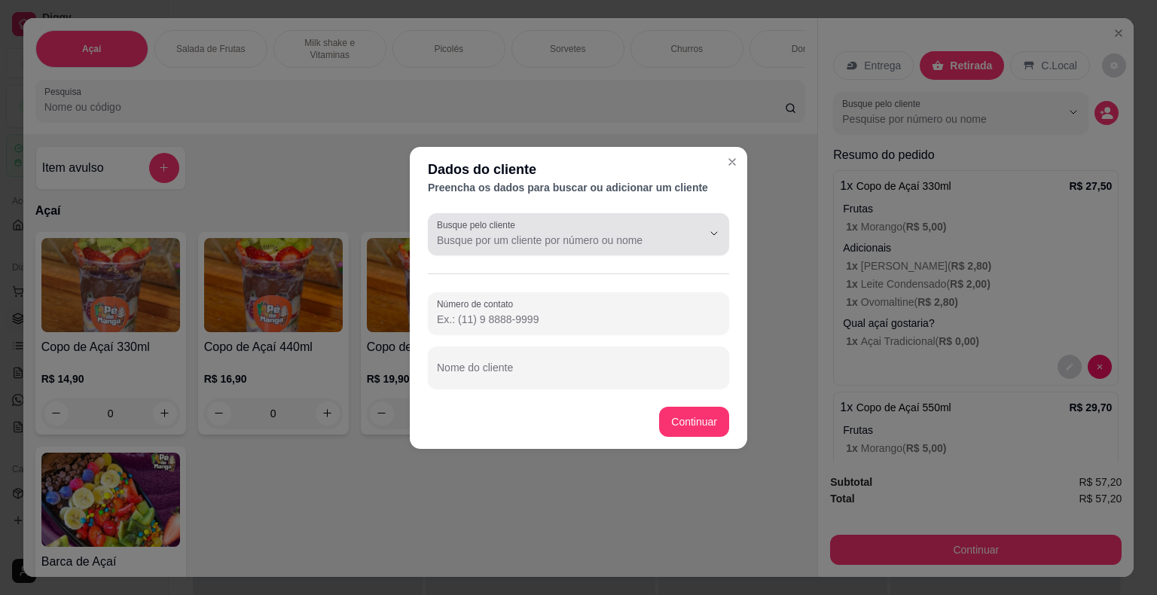
click at [589, 235] on input "Busque pelo cliente" at bounding box center [557, 240] width 241 height 15
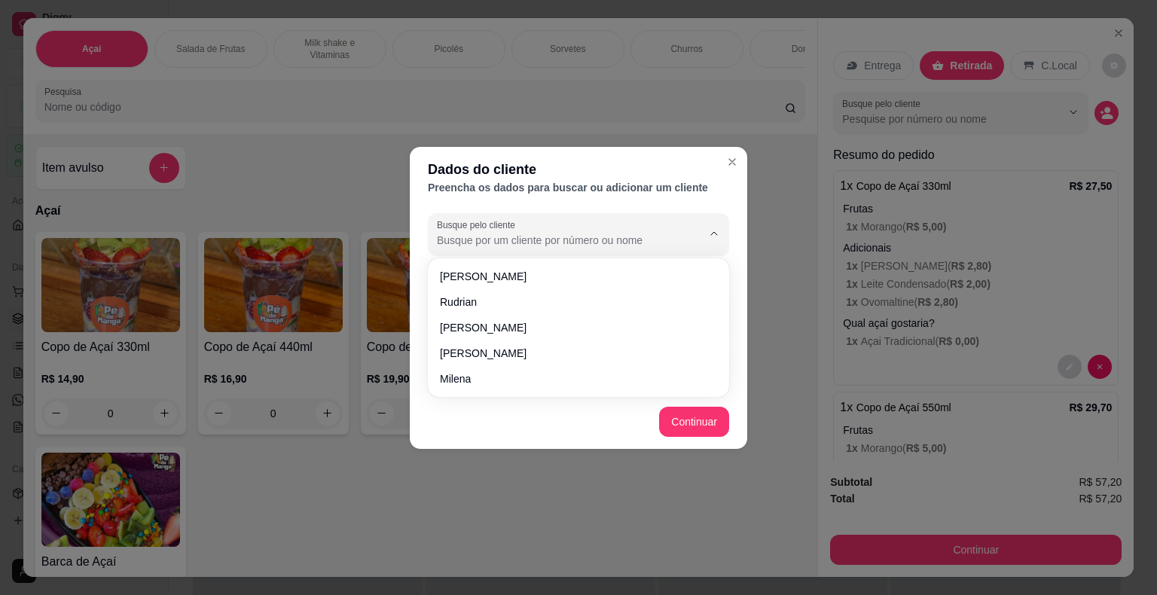
click at [589, 234] on input "Busque pelo cliente" at bounding box center [557, 240] width 241 height 15
click at [683, 225] on div at bounding box center [578, 234] width 283 height 30
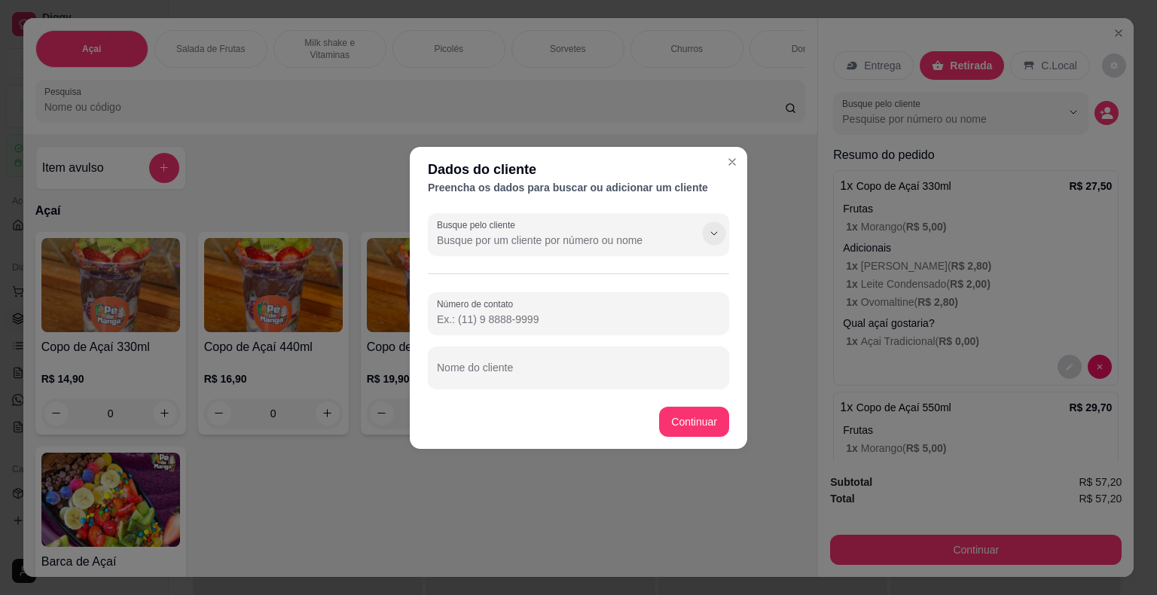
click at [712, 228] on icon "Show suggestions" at bounding box center [714, 234] width 12 height 12
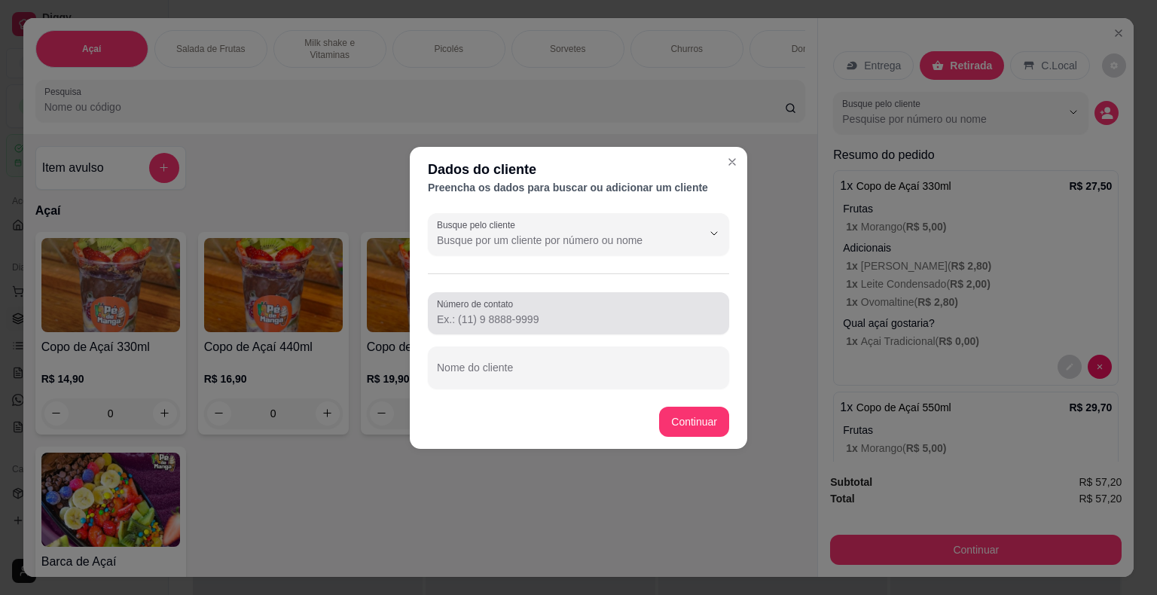
click at [632, 313] on input "Número de contato" at bounding box center [578, 319] width 283 height 15
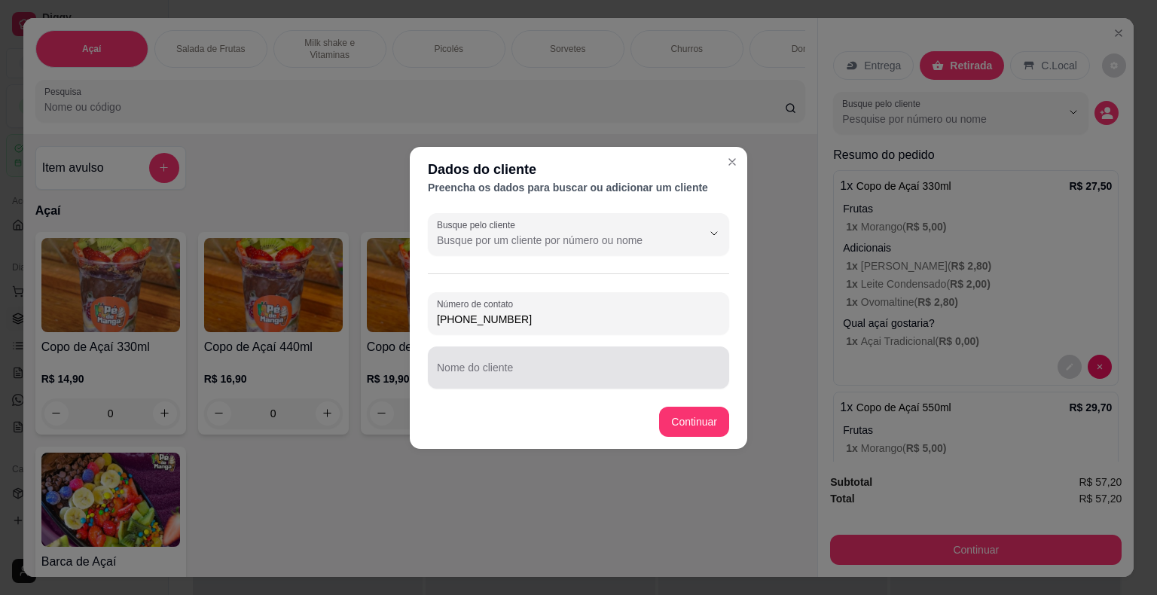
type input "[PHONE_NUMBER]"
click at [612, 375] on input "Nome do cliente" at bounding box center [578, 373] width 283 height 15
type input "[PERSON_NAME]"
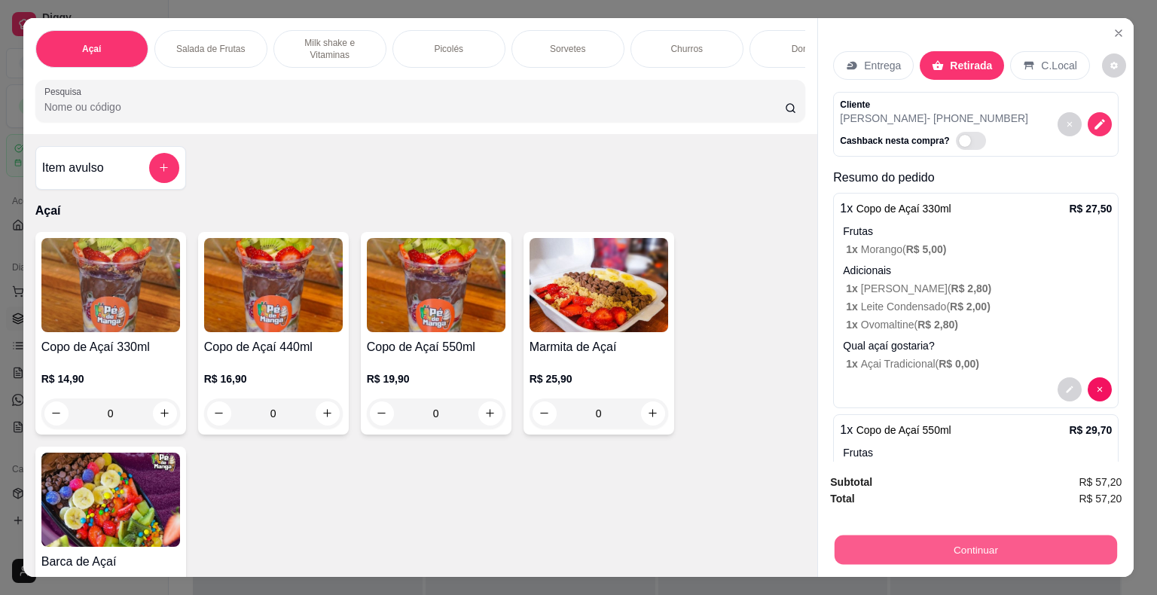
click at [998, 549] on button "Continuar" at bounding box center [976, 550] width 283 height 29
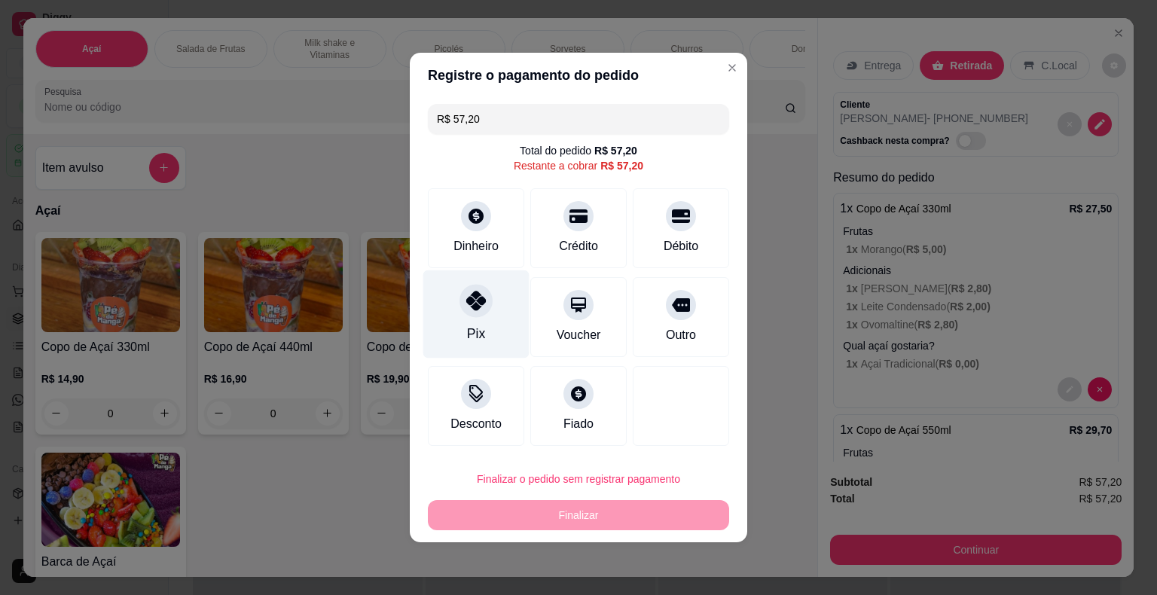
click at [457, 319] on div "Pix" at bounding box center [476, 315] width 106 height 88
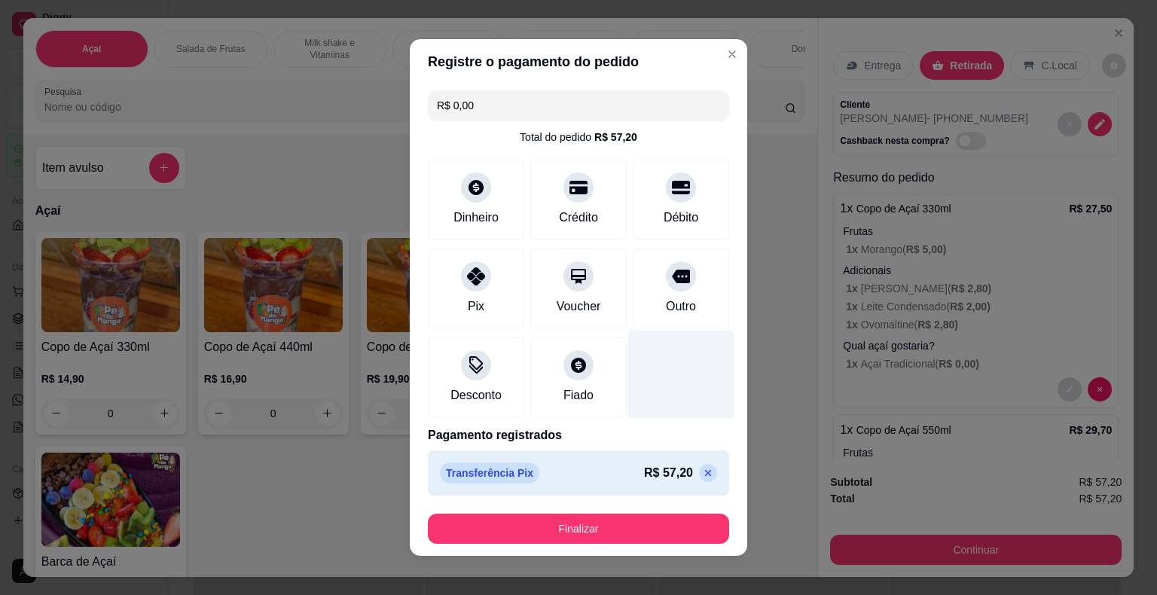
scroll to position [8, 0]
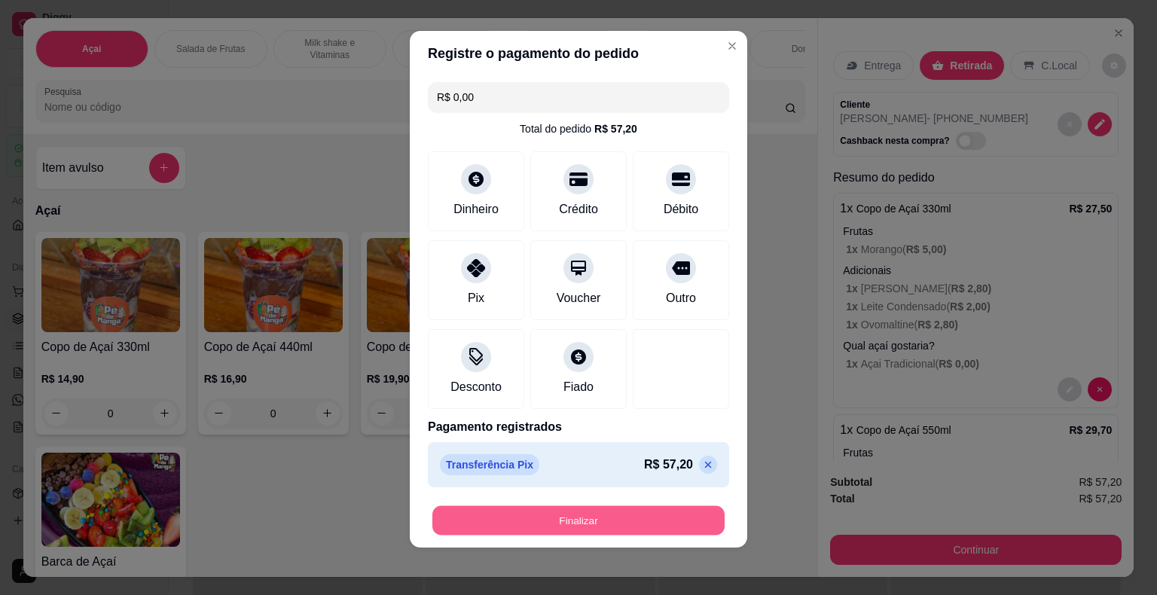
click at [676, 517] on button "Finalizar" at bounding box center [579, 520] width 292 height 29
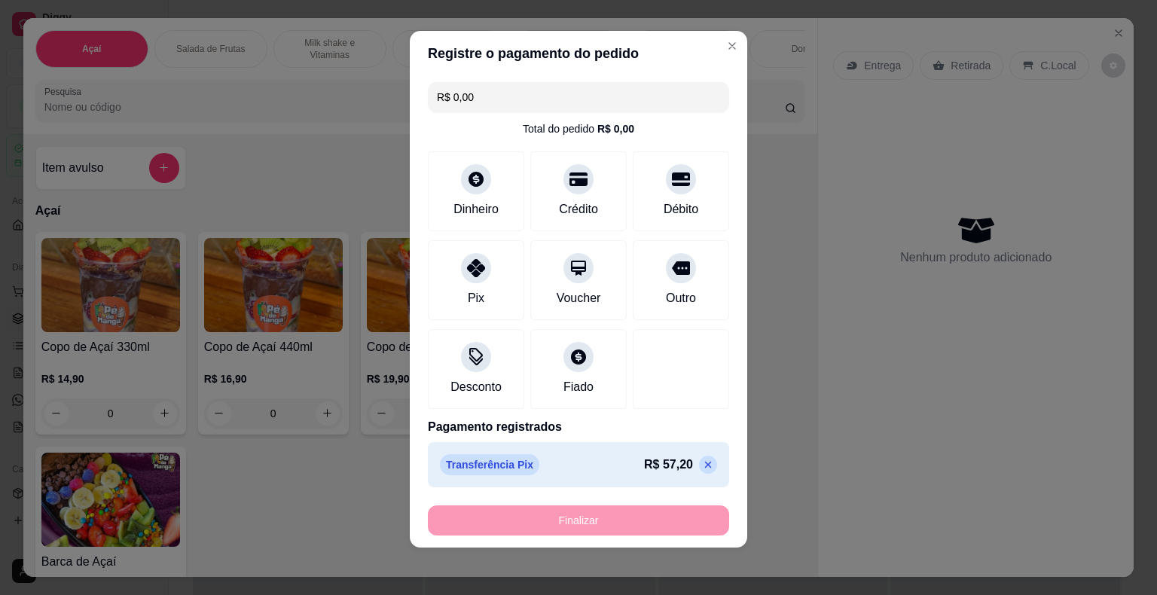
type input "-R$ 57,20"
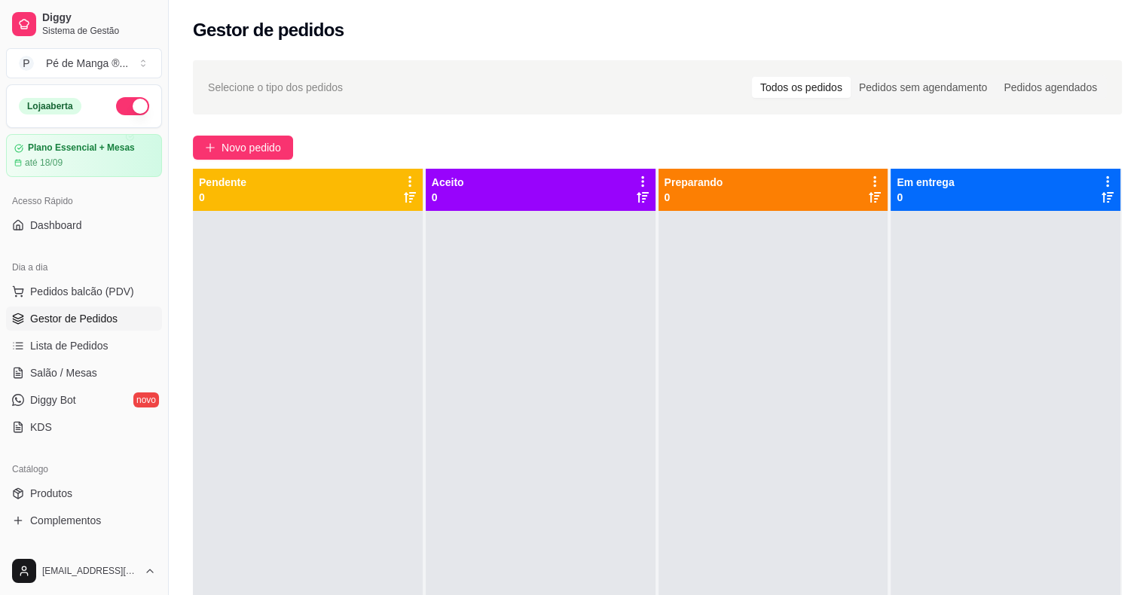
click at [101, 324] on span "Gestor de Pedidos" at bounding box center [73, 318] width 87 height 15
click at [99, 340] on span "Lista de Pedidos" at bounding box center [69, 345] width 78 height 15
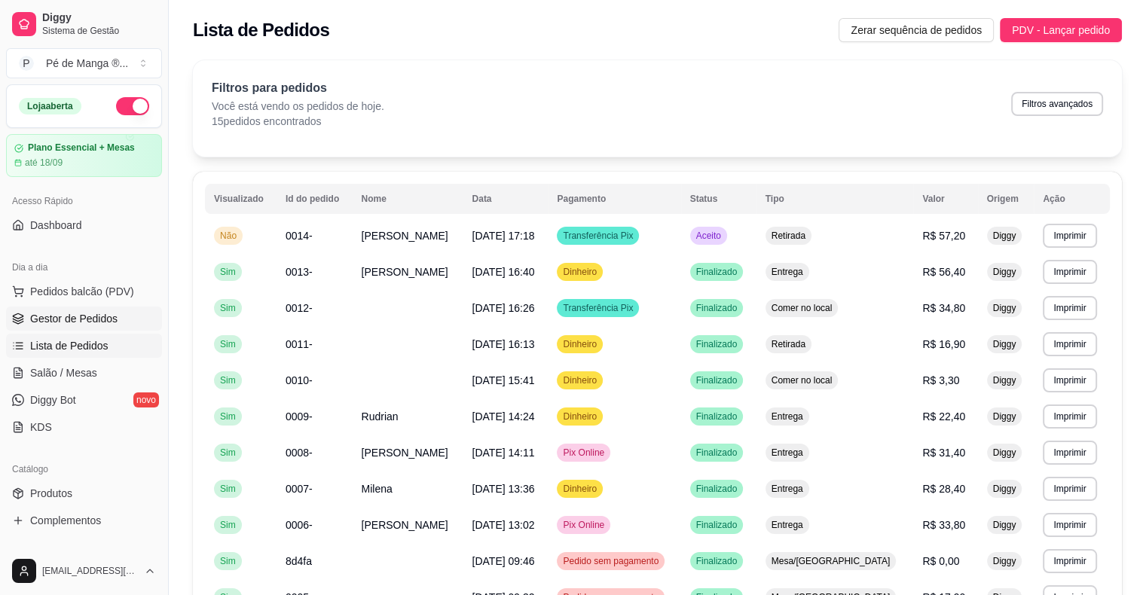
click at [109, 319] on span "Gestor de Pedidos" at bounding box center [73, 318] width 87 height 15
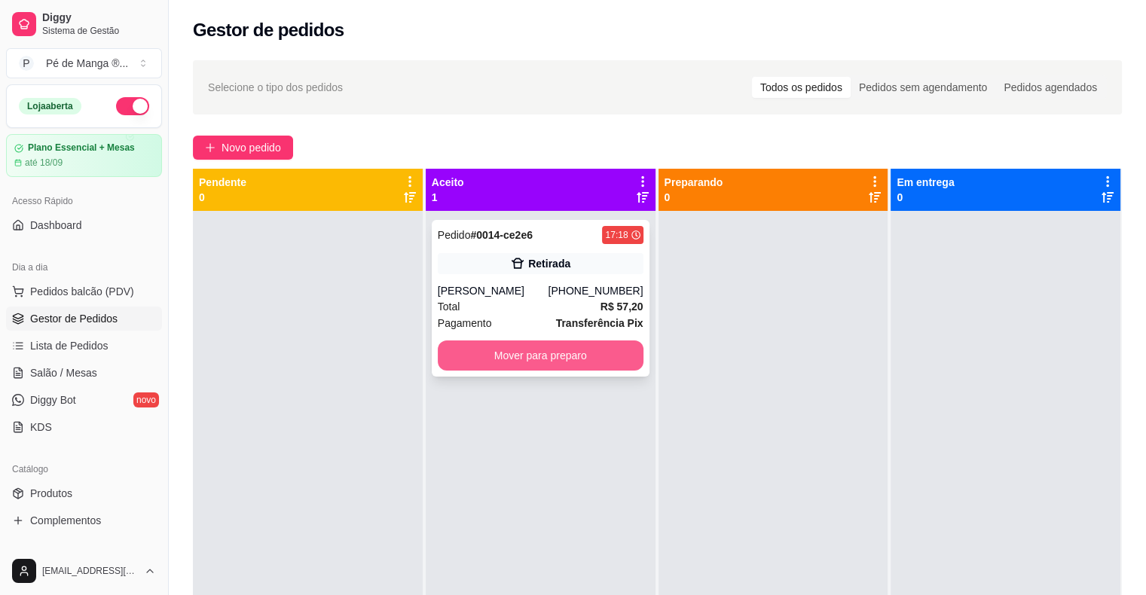
click at [570, 364] on button "Mover para preparo" at bounding box center [541, 356] width 206 height 30
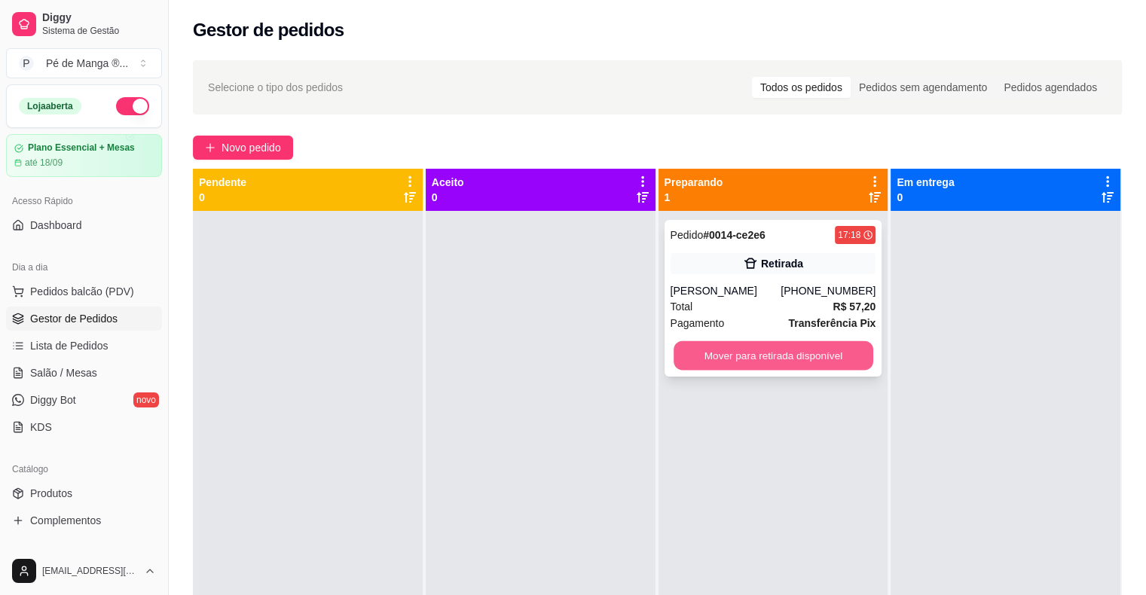
click at [715, 360] on button "Mover para retirada disponível" at bounding box center [774, 355] width 200 height 29
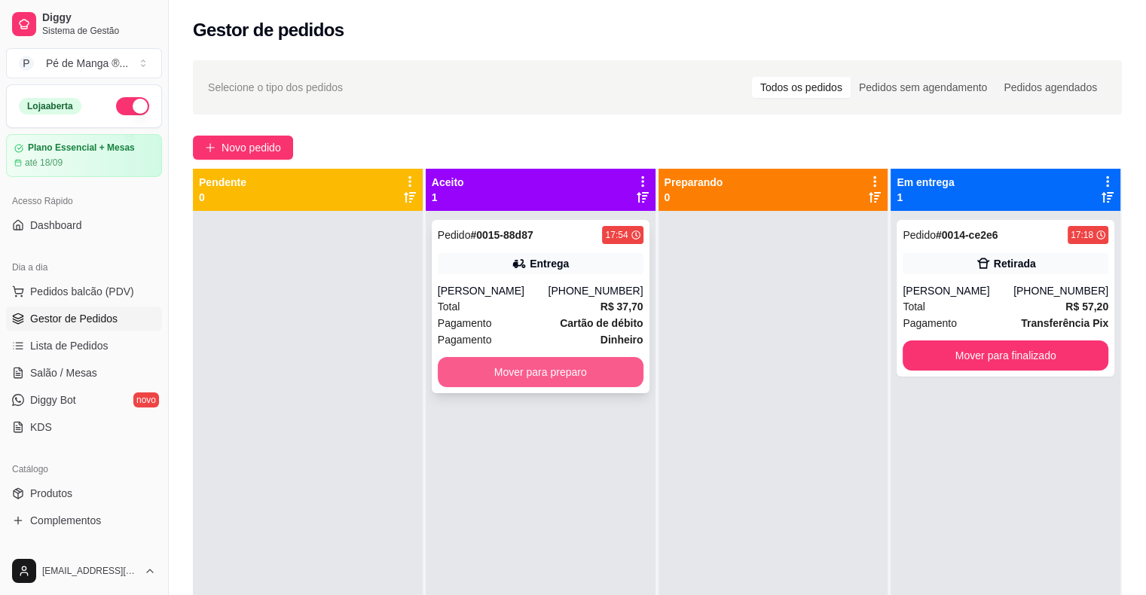
click at [503, 375] on button "Mover para preparo" at bounding box center [541, 372] width 206 height 30
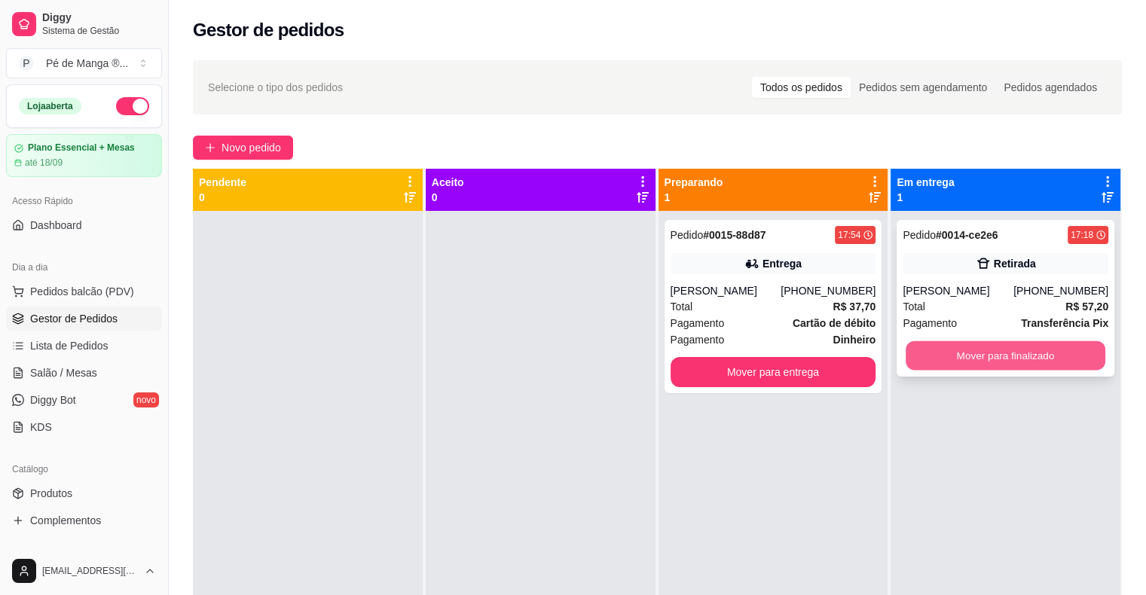
click at [983, 350] on button "Mover para finalizado" at bounding box center [1006, 355] width 200 height 29
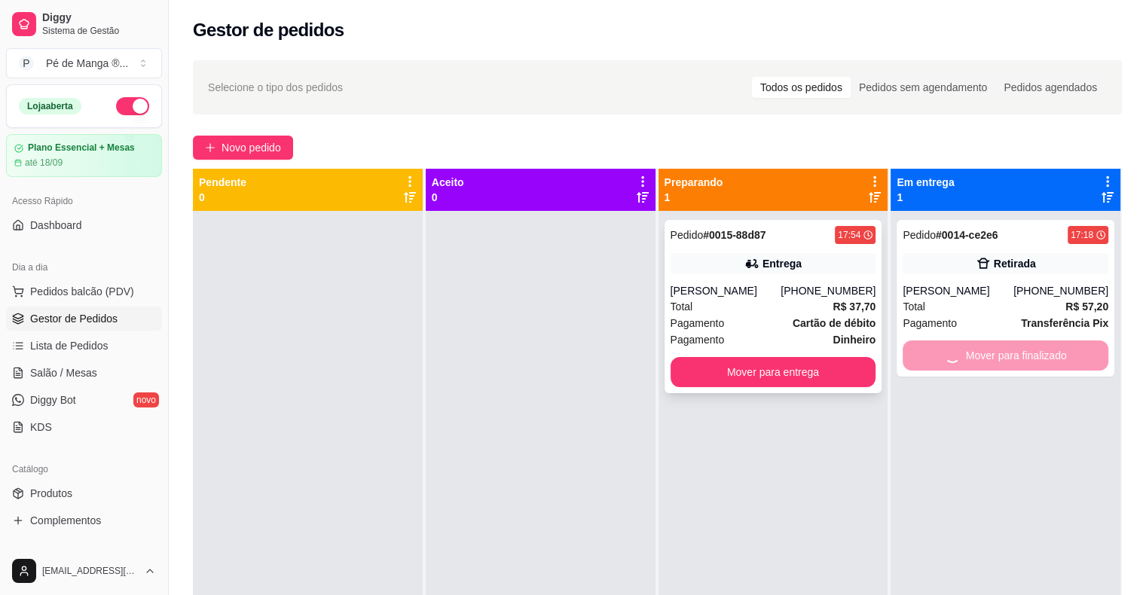
click at [790, 307] on div "Total R$ 37,70" at bounding box center [774, 306] width 206 height 17
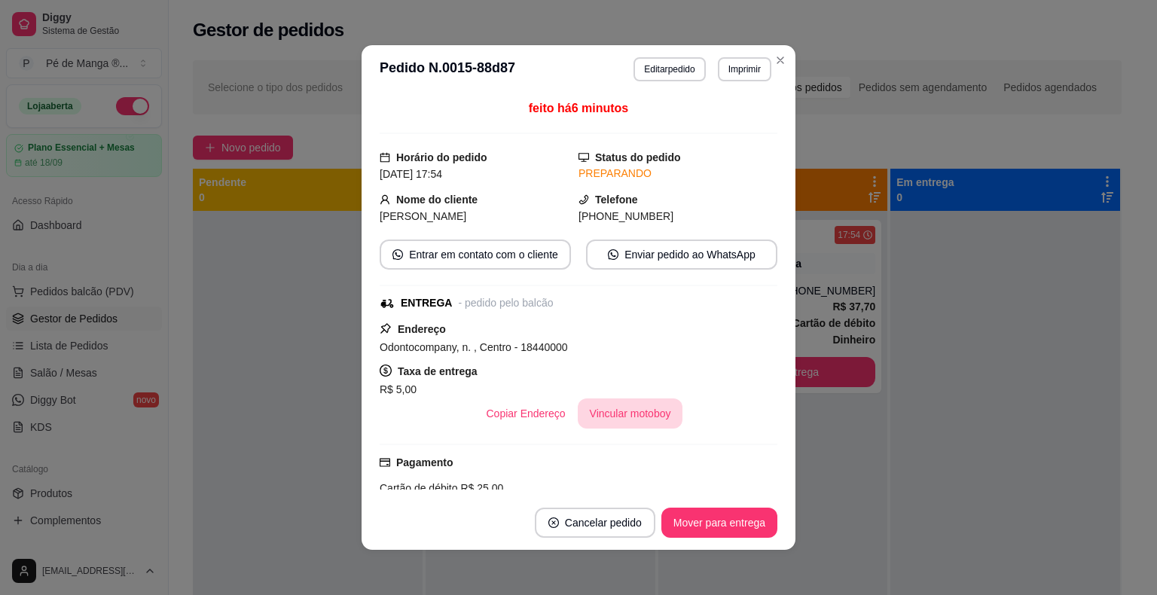
click at [641, 422] on button "Vincular motoboy" at bounding box center [630, 414] width 105 height 30
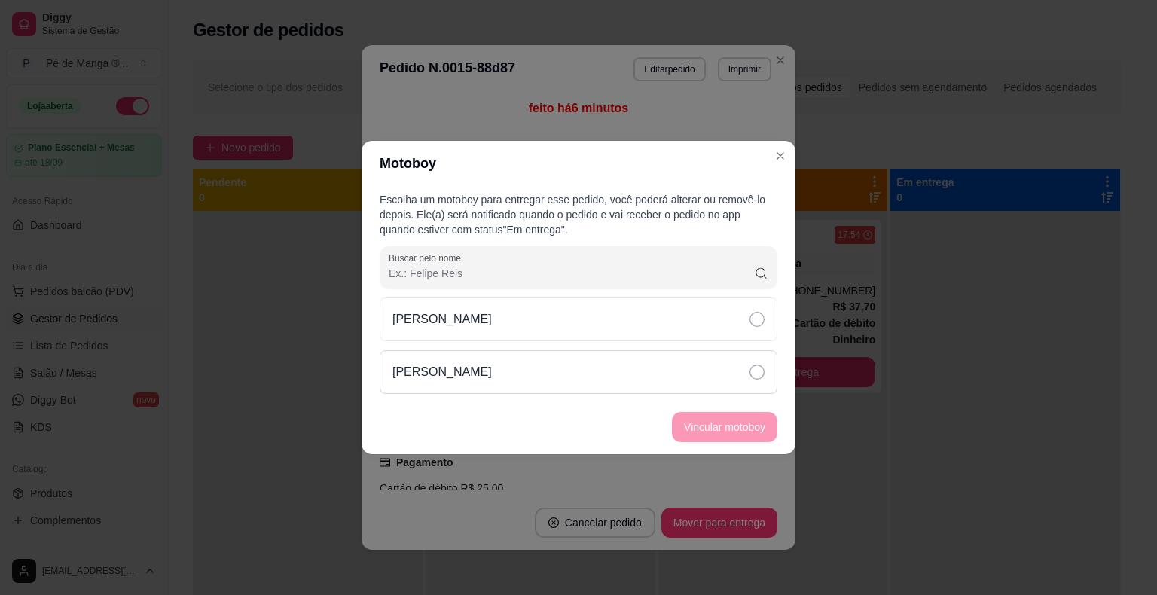
click at [769, 378] on div "[PERSON_NAME]" at bounding box center [579, 372] width 398 height 44
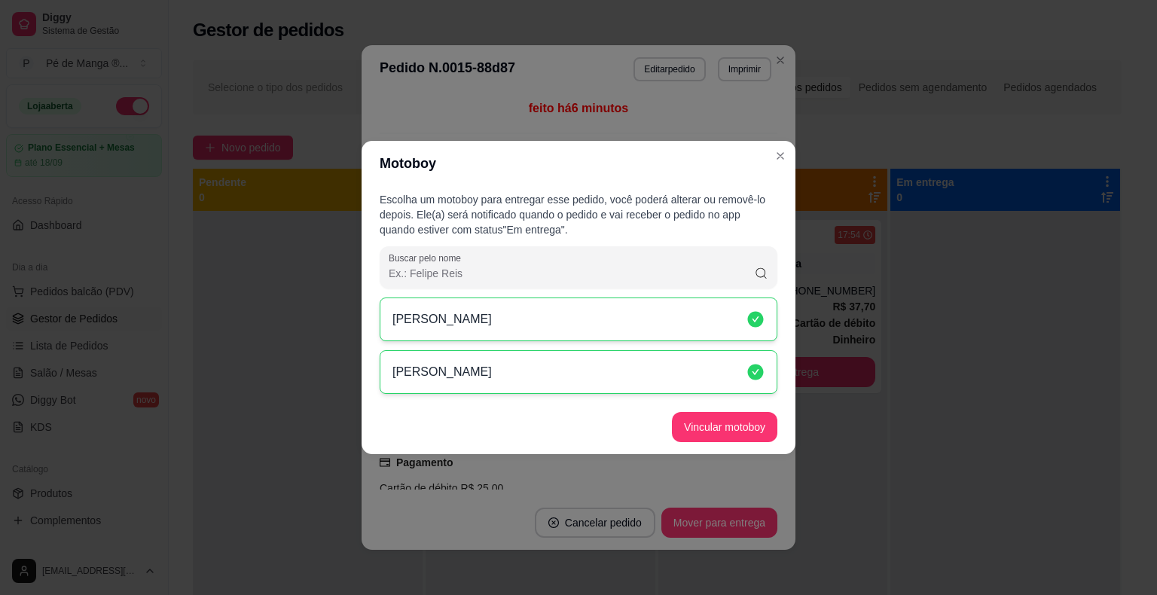
click at [735, 443] on footer "Vincular motoboy" at bounding box center [579, 427] width 434 height 54
click at [738, 433] on button "Vincular motoboy" at bounding box center [725, 427] width 102 height 29
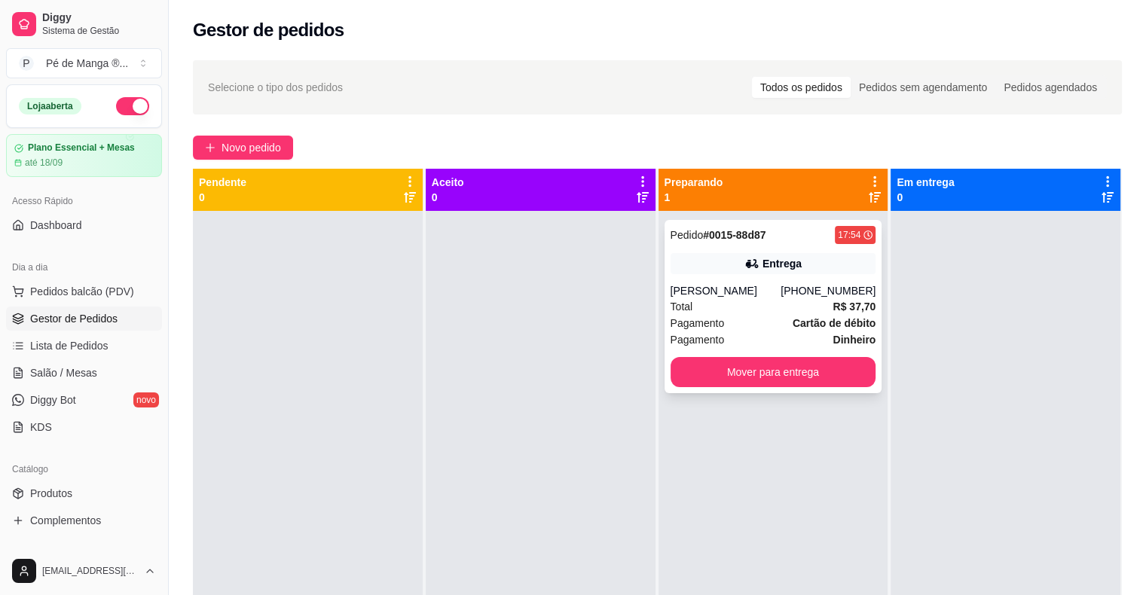
click at [781, 297] on div "[PERSON_NAME]" at bounding box center [726, 290] width 111 height 15
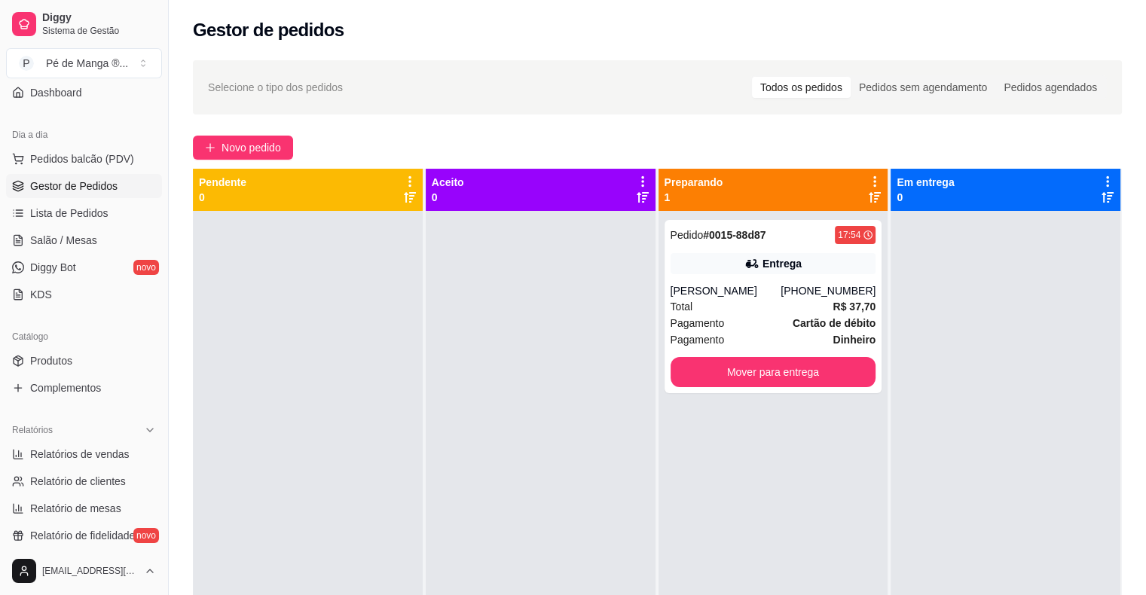
scroll to position [151, 0]
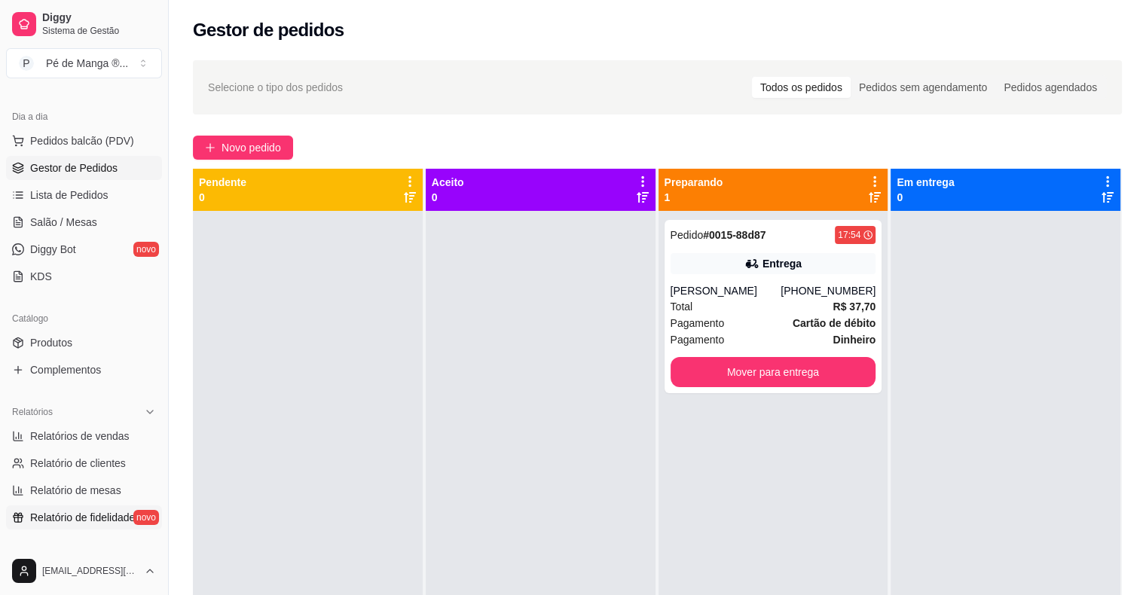
click at [123, 516] on span "Relatório de fidelidade" at bounding box center [82, 517] width 105 height 15
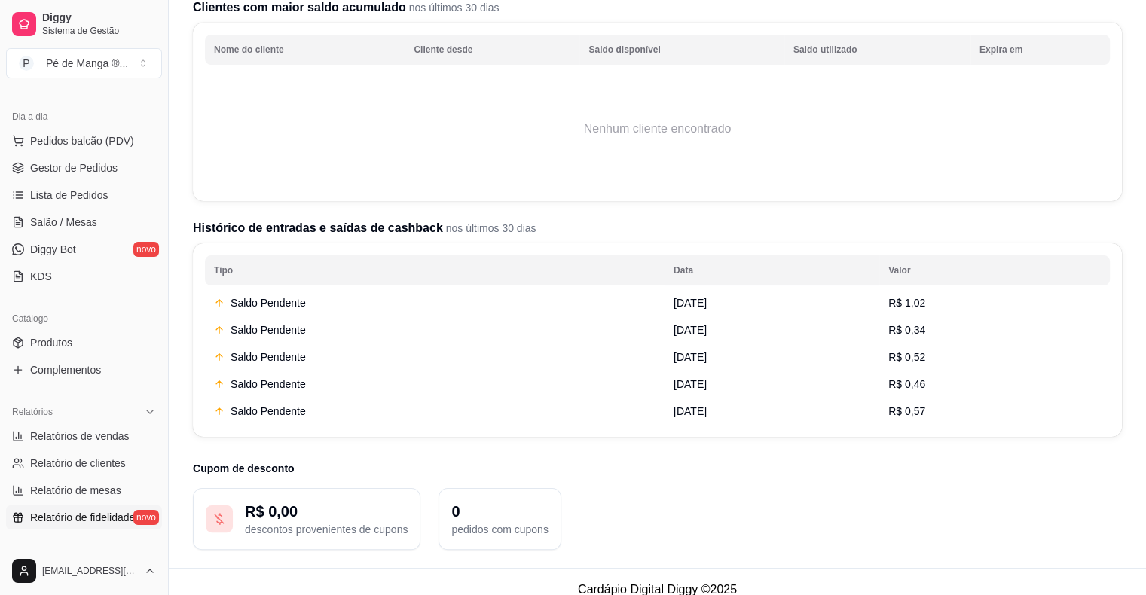
scroll to position [214, 0]
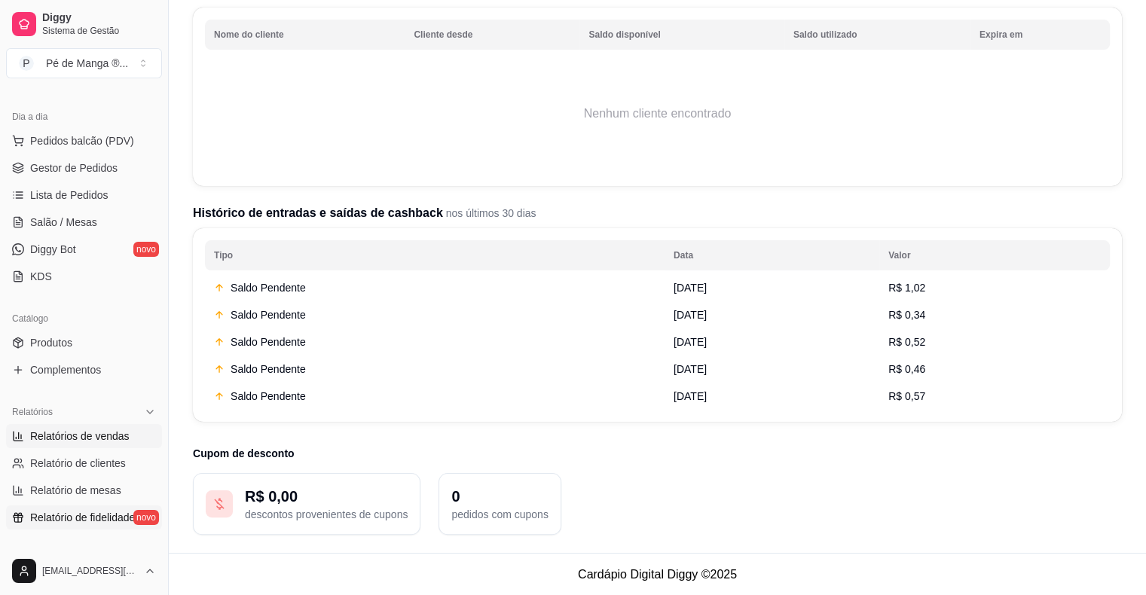
click at [119, 440] on span "Relatórios de vendas" at bounding box center [79, 436] width 99 height 15
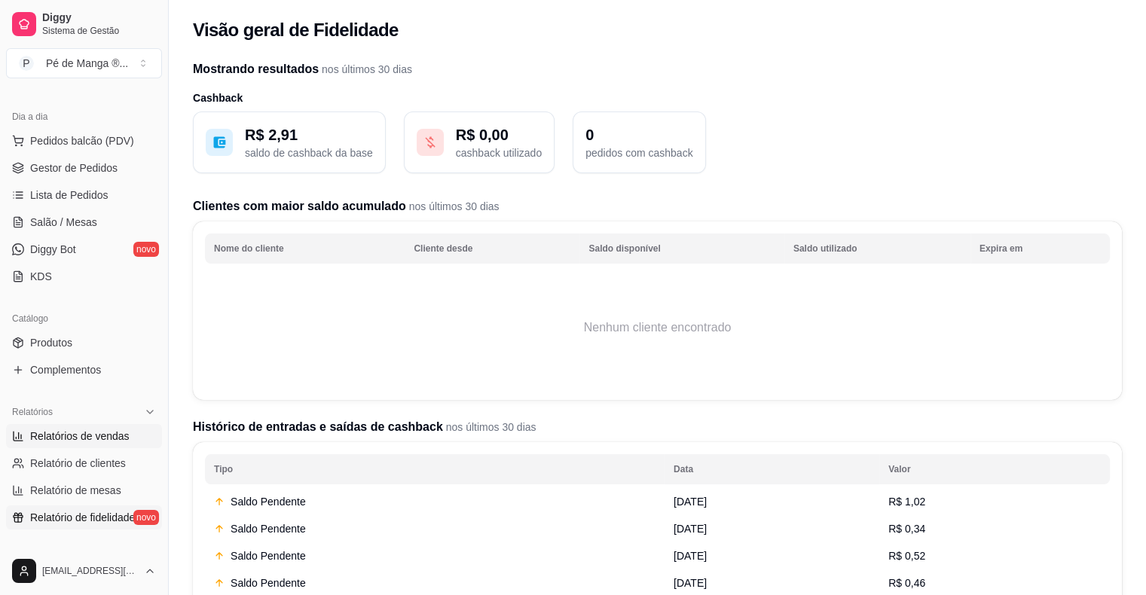
select select "ALL"
select select "0"
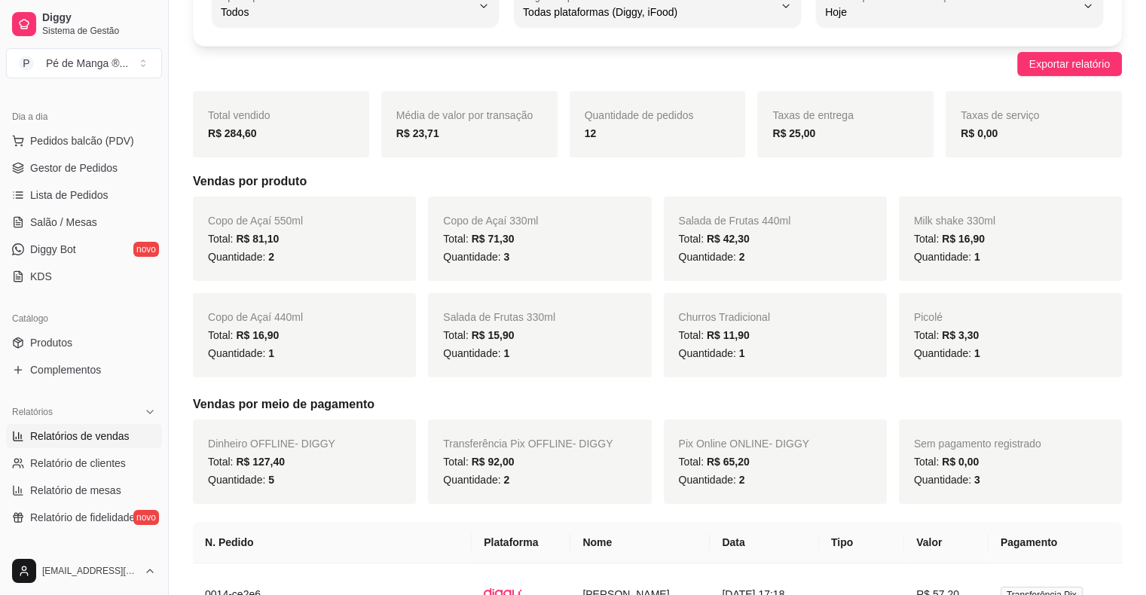
scroll to position [44, 0]
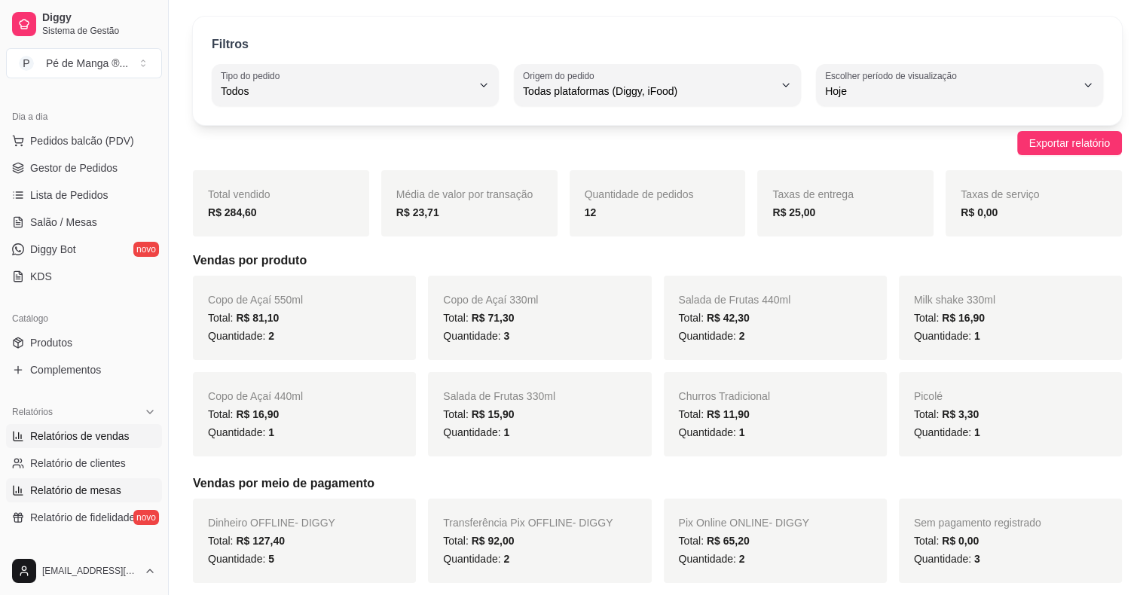
click at [138, 499] on link "Relatório de mesas" at bounding box center [84, 490] width 156 height 24
select select "TOTAL_OF_ORDERS"
select select "7"
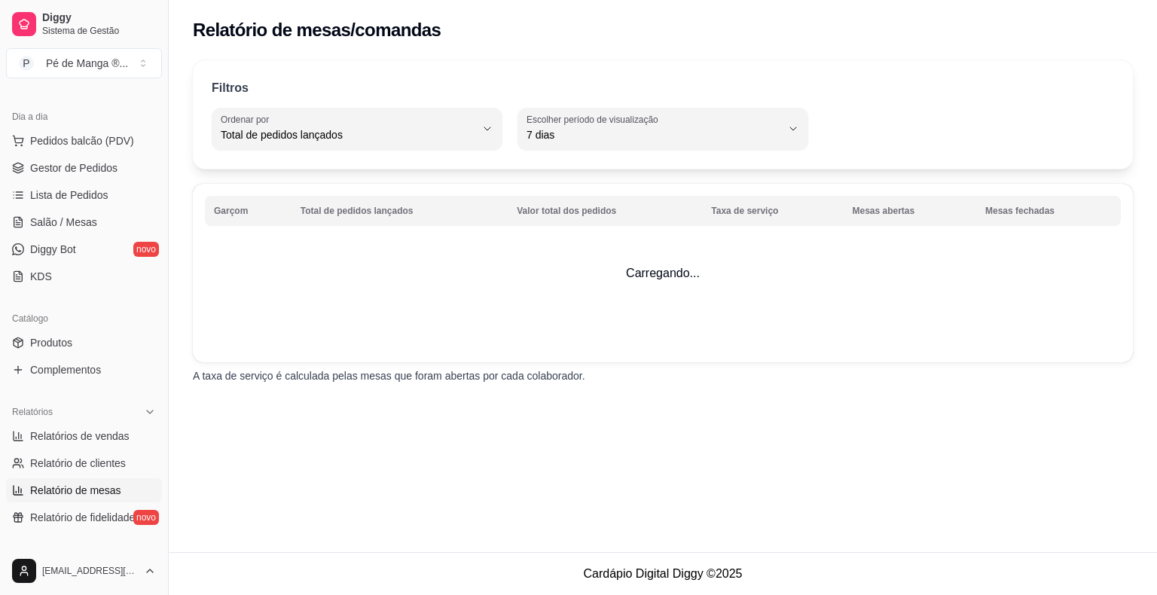
click at [113, 529] on div "Relatórios Relatórios de vendas Relatório de clientes Relatório de mesas Relató…" at bounding box center [84, 465] width 168 height 142
click at [115, 519] on span "Relatório de fidelidade" at bounding box center [82, 517] width 105 height 15
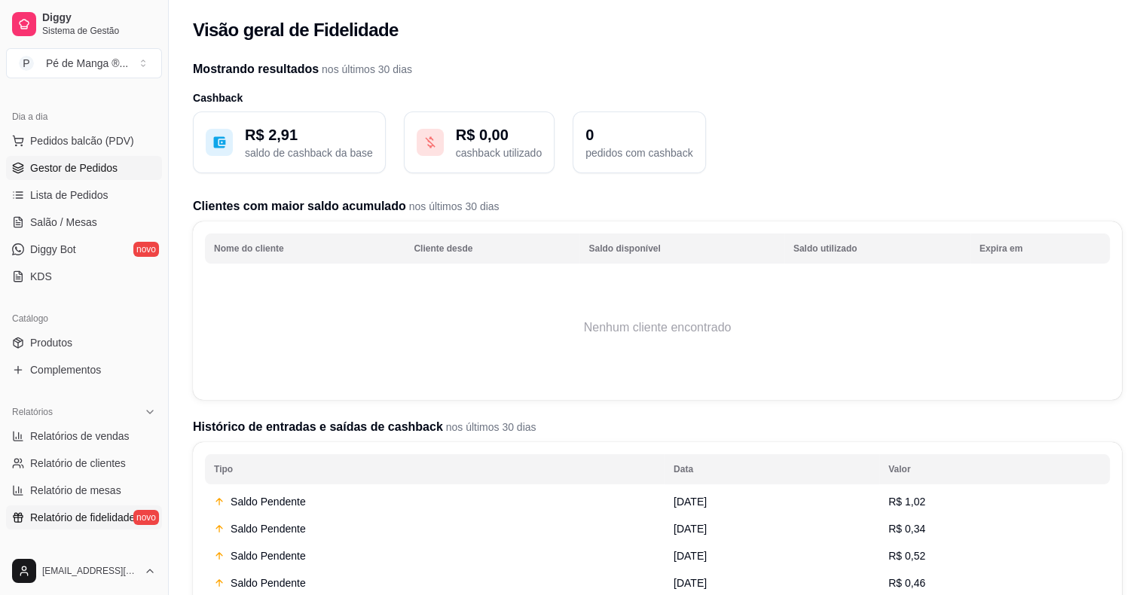
click at [91, 168] on span "Gestor de Pedidos" at bounding box center [73, 167] width 87 height 15
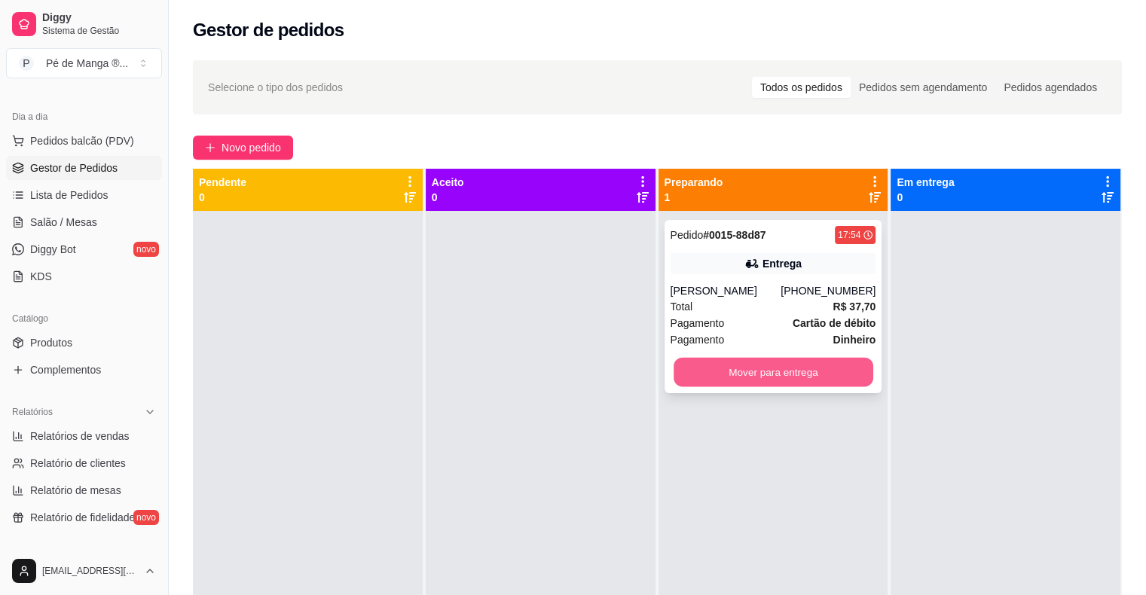
click at [728, 384] on button "Mover para entrega" at bounding box center [774, 372] width 200 height 29
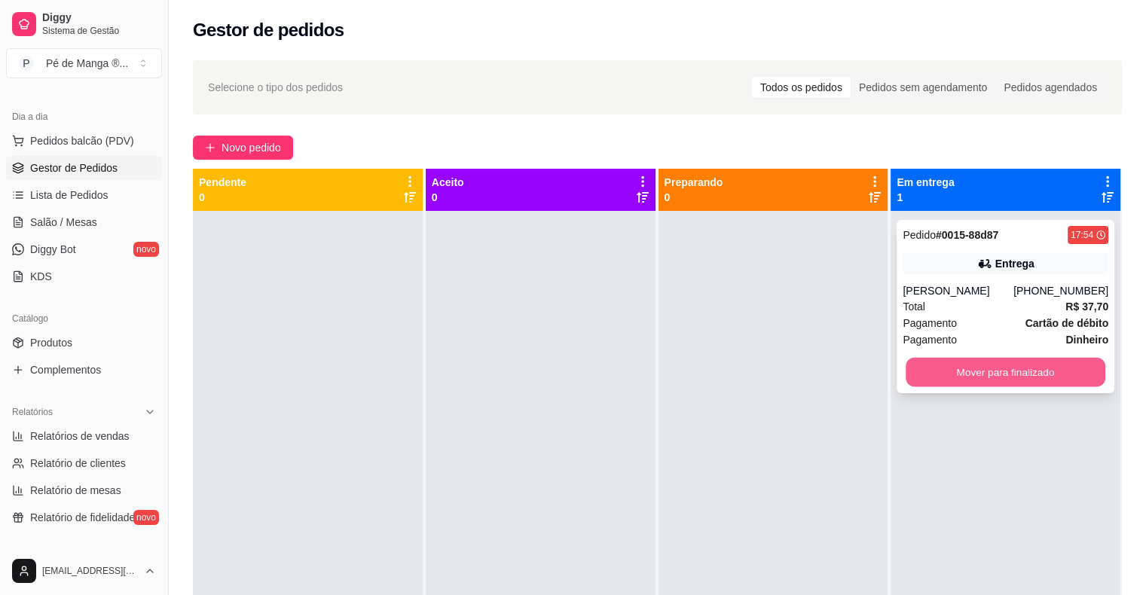
click at [1019, 377] on button "Mover para finalizado" at bounding box center [1006, 372] width 200 height 29
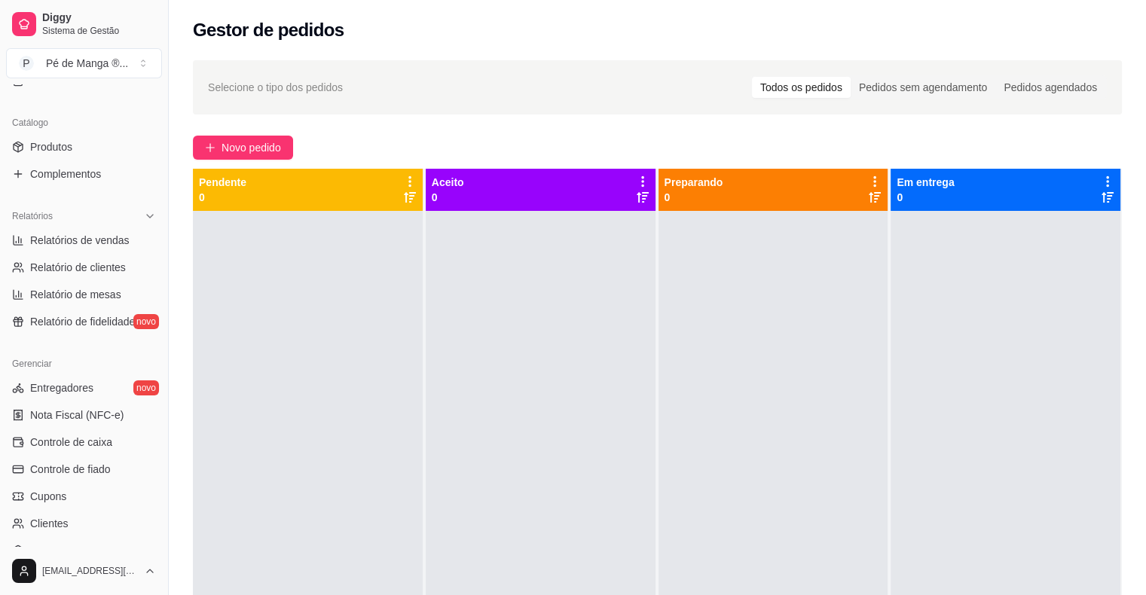
scroll to position [338, 0]
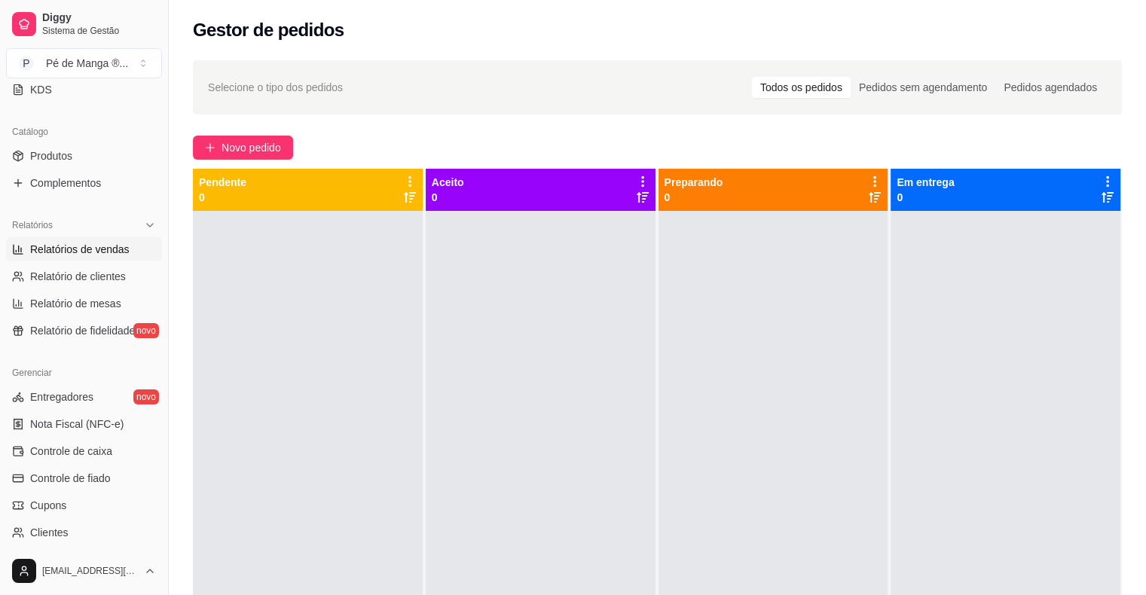
click at [61, 255] on span "Relatórios de vendas" at bounding box center [79, 249] width 99 height 15
select select "ALL"
select select "0"
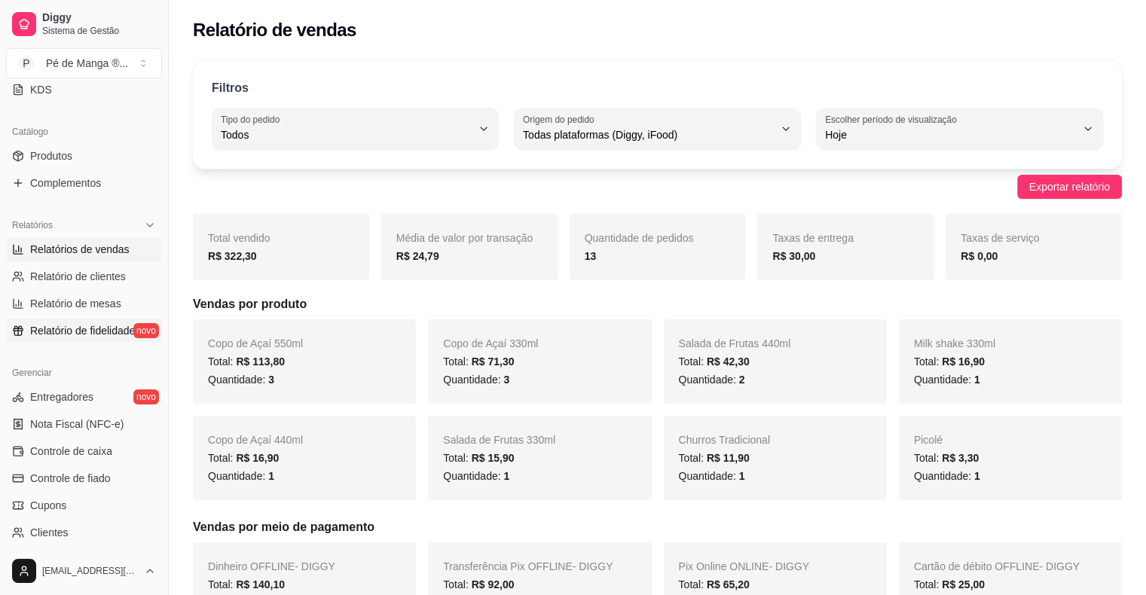
click at [79, 333] on span "Relatório de fidelidade" at bounding box center [82, 330] width 105 height 15
